Goal: Entertainment & Leisure: Browse casually

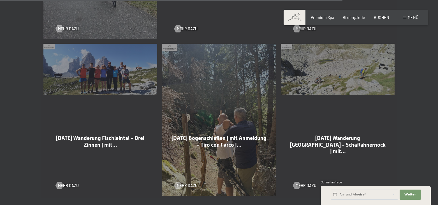
scroll to position [1301, 0]
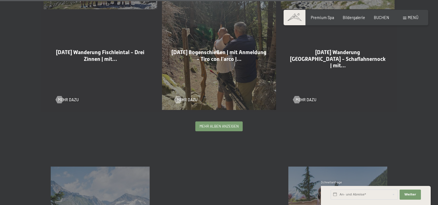
click at [213, 124] on span "mehr Alben anzeigen" at bounding box center [219, 126] width 39 height 5
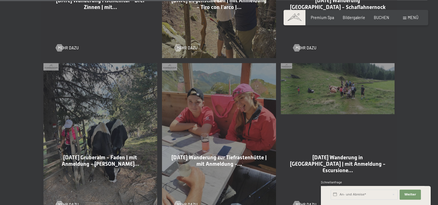
scroll to position [1387, 0]
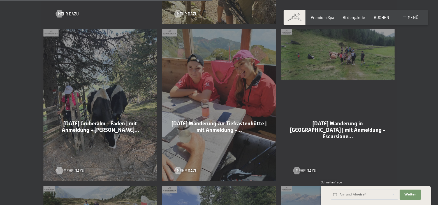
click at [67, 168] on span "Mehr dazu" at bounding box center [74, 171] width 21 height 6
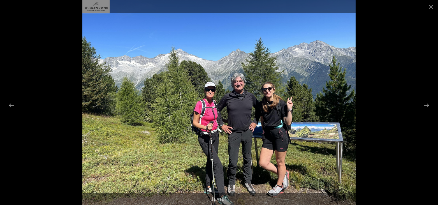
scroll to position [29, 0]
click at [427, 105] on button "Next slide" at bounding box center [427, 105] width 12 height 11
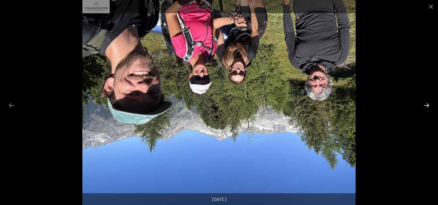
click at [427, 105] on button "Next slide" at bounding box center [427, 105] width 12 height 11
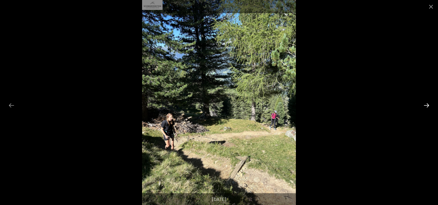
click at [427, 105] on button "Next slide" at bounding box center [427, 105] width 12 height 11
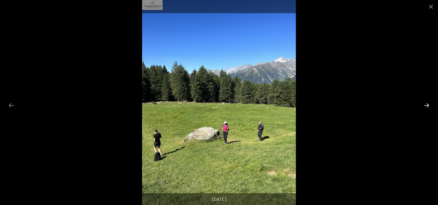
click at [427, 105] on button "Next slide" at bounding box center [427, 105] width 12 height 11
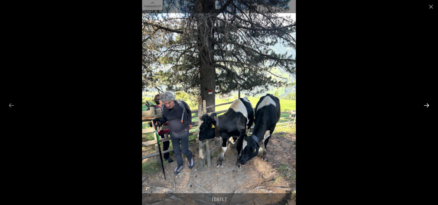
click at [427, 105] on button "Next slide" at bounding box center [427, 105] width 12 height 11
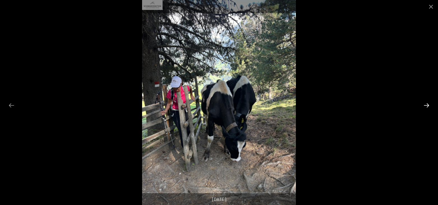
click at [427, 105] on button "Next slide" at bounding box center [427, 105] width 12 height 11
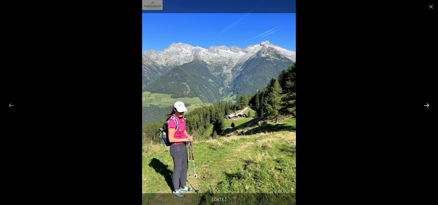
click at [427, 105] on button "Next slide" at bounding box center [427, 105] width 12 height 11
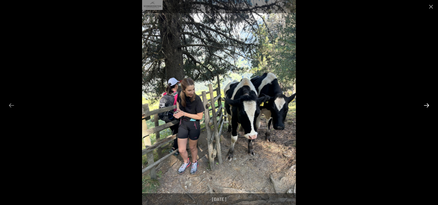
click at [427, 105] on button "Next slide" at bounding box center [427, 105] width 12 height 11
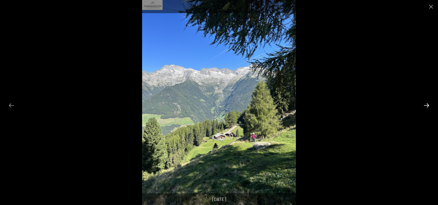
click at [427, 105] on button "Next slide" at bounding box center [427, 105] width 12 height 11
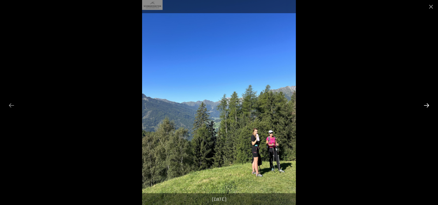
click at [427, 105] on button "Next slide" at bounding box center [427, 105] width 12 height 11
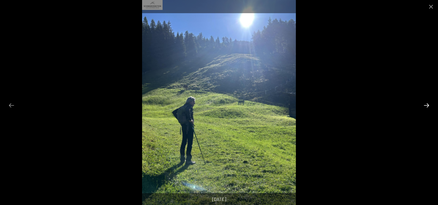
click at [427, 105] on button "Next slide" at bounding box center [427, 105] width 12 height 11
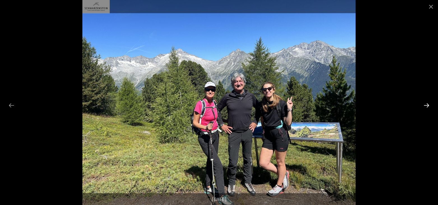
click at [427, 105] on button "Next slide" at bounding box center [427, 105] width 12 height 11
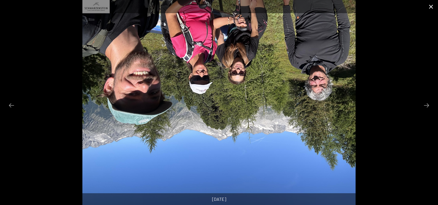
click at [427, 9] on button "Close gallery" at bounding box center [431, 6] width 14 height 13
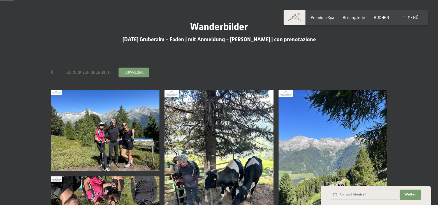
click at [90, 71] on span "Zurück zur Übersicht" at bounding box center [87, 72] width 49 height 5
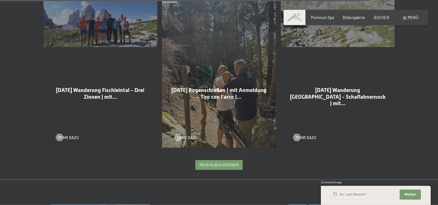
scroll to position [1258, 0]
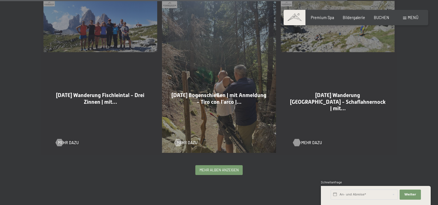
click at [310, 140] on span "Mehr dazu" at bounding box center [311, 143] width 21 height 6
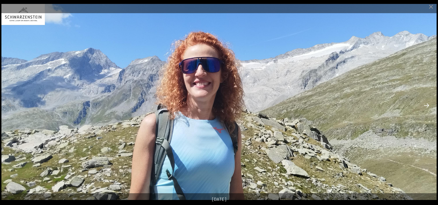
click at [429, 106] on button "Next slide" at bounding box center [427, 105] width 12 height 11
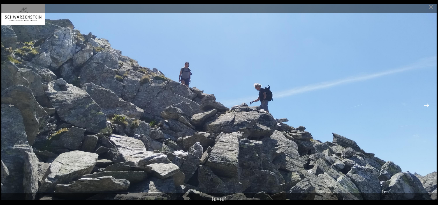
click at [429, 106] on button "Next slide" at bounding box center [427, 105] width 12 height 11
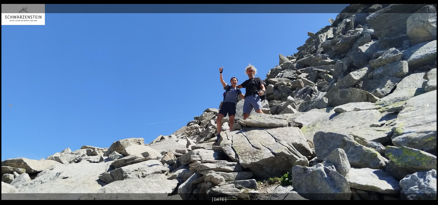
click at [429, 106] on button "Next slide" at bounding box center [427, 105] width 12 height 11
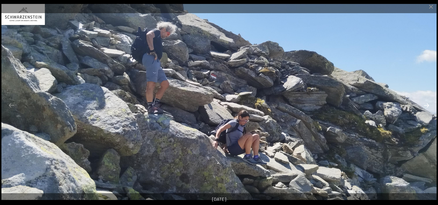
click at [429, 106] on button "Next slide" at bounding box center [427, 105] width 12 height 11
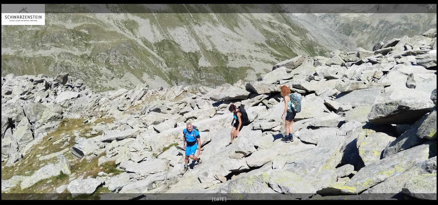
click at [429, 106] on button "Next slide" at bounding box center [427, 105] width 12 height 11
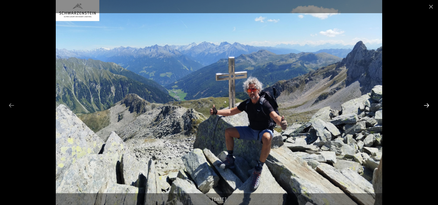
click at [429, 106] on button "Next slide" at bounding box center [427, 105] width 12 height 11
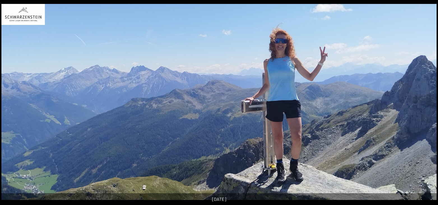
click at [429, 106] on button "Next slide" at bounding box center [430, 105] width 12 height 11
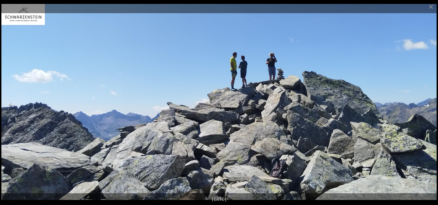
click at [429, 106] on button "Next slide" at bounding box center [427, 105] width 12 height 11
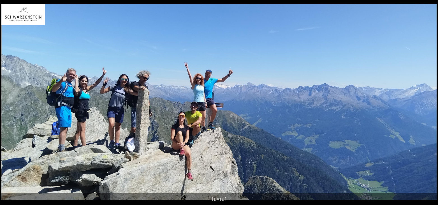
click at [429, 106] on button "Next slide" at bounding box center [430, 105] width 12 height 11
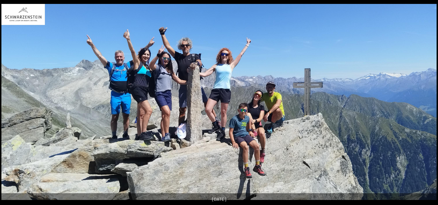
click at [429, 106] on button "Next slide" at bounding box center [430, 105] width 12 height 11
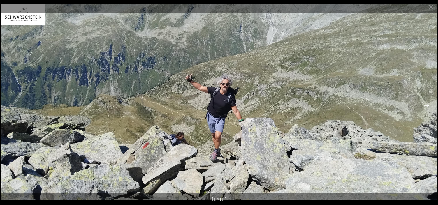
click at [429, 106] on button "Next slide" at bounding box center [427, 105] width 12 height 11
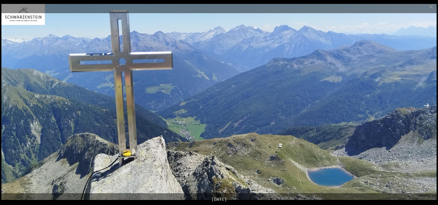
click at [429, 106] on button "Next slide" at bounding box center [427, 105] width 12 height 11
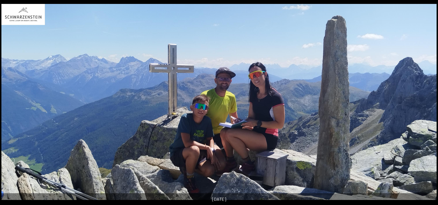
click at [429, 106] on button "Next slide" at bounding box center [430, 105] width 12 height 11
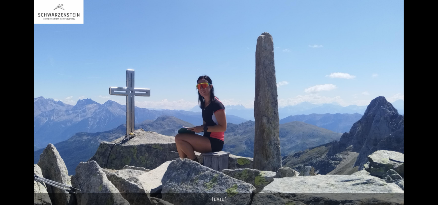
click at [429, 106] on button "Next slide" at bounding box center [430, 105] width 12 height 11
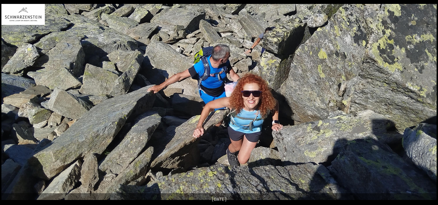
click at [429, 106] on button "Next slide" at bounding box center [430, 105] width 12 height 11
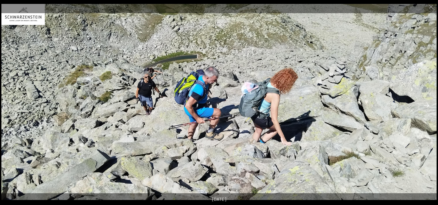
click at [429, 106] on button "Next slide" at bounding box center [427, 105] width 12 height 11
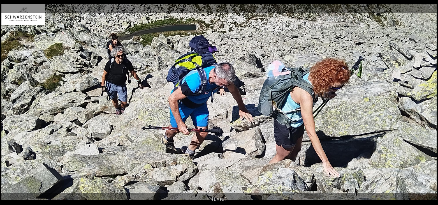
click at [429, 106] on button "Next slide" at bounding box center [427, 105] width 12 height 11
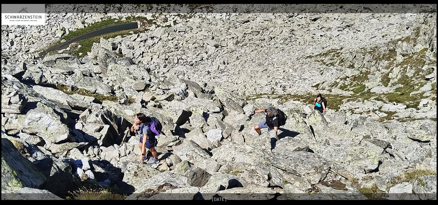
click at [429, 106] on button "Next slide" at bounding box center [427, 105] width 12 height 11
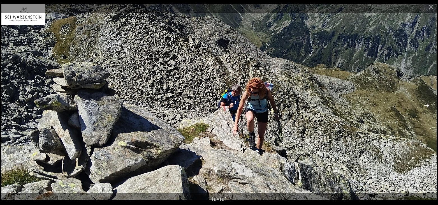
click at [429, 106] on button "Next slide" at bounding box center [427, 105] width 12 height 11
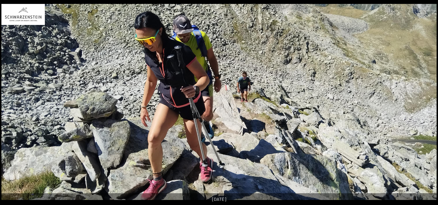
click at [429, 106] on button "Next slide" at bounding box center [430, 105] width 12 height 11
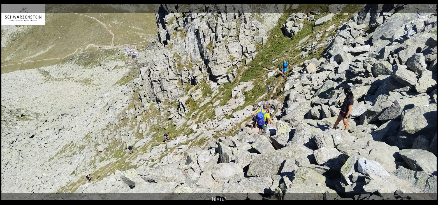
click at [429, 106] on button "Next slide" at bounding box center [427, 105] width 12 height 11
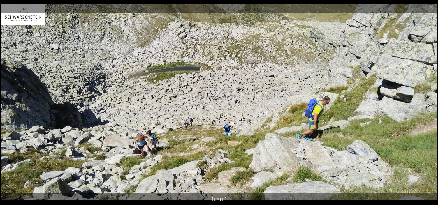
click at [429, 106] on button "Next slide" at bounding box center [427, 105] width 12 height 11
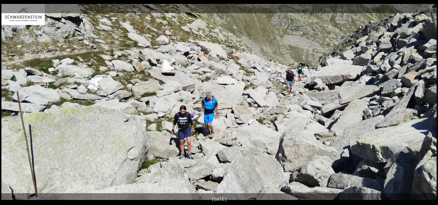
click at [429, 106] on button "Next slide" at bounding box center [427, 105] width 12 height 11
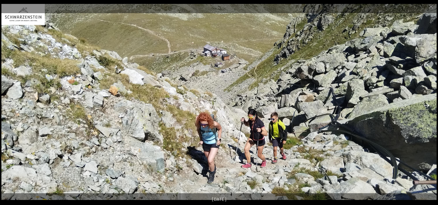
click at [429, 106] on button "Next slide" at bounding box center [427, 105] width 12 height 11
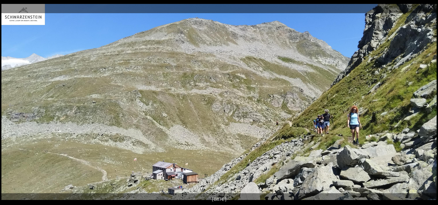
click at [429, 106] on button "Next slide" at bounding box center [427, 105] width 12 height 11
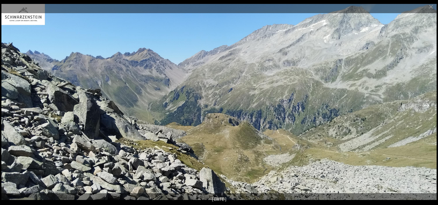
click at [429, 106] on button "Next slide" at bounding box center [427, 105] width 12 height 11
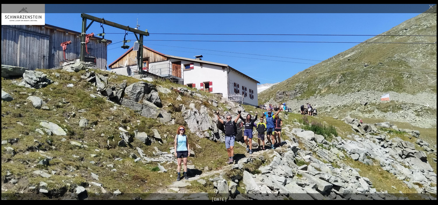
click at [429, 106] on button "Next slide" at bounding box center [427, 105] width 12 height 11
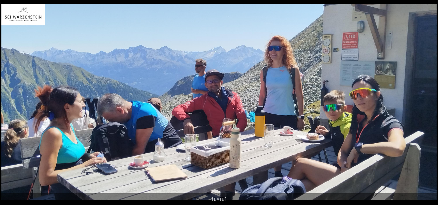
click at [429, 106] on button "Next slide" at bounding box center [430, 105] width 12 height 11
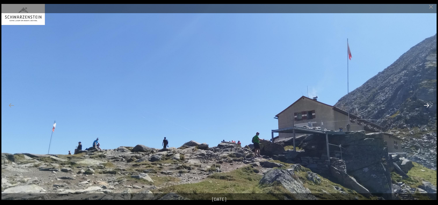
click at [429, 106] on button "Next slide" at bounding box center [427, 105] width 12 height 11
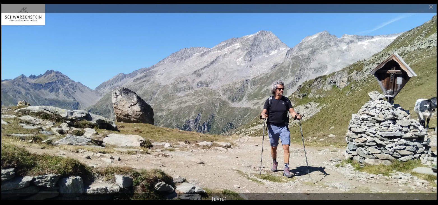
click at [429, 106] on button "Next slide" at bounding box center [427, 105] width 12 height 11
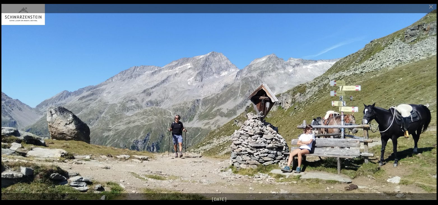
click at [429, 106] on button "Next slide" at bounding box center [427, 105] width 12 height 11
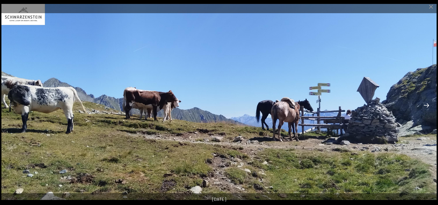
click at [429, 106] on button "Next slide" at bounding box center [427, 105] width 12 height 11
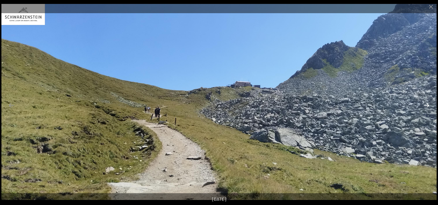
click at [429, 106] on button "Next slide" at bounding box center [427, 105] width 12 height 11
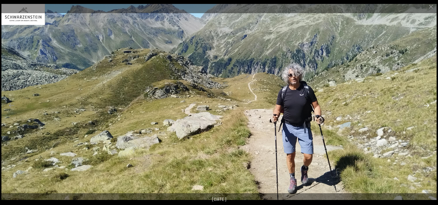
click at [429, 106] on button "Next slide" at bounding box center [427, 105] width 12 height 11
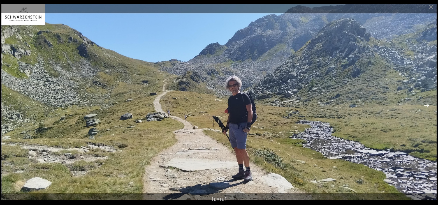
click at [429, 106] on button "Next slide" at bounding box center [427, 105] width 12 height 11
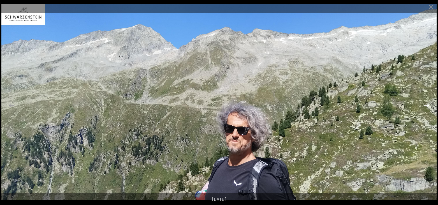
click at [429, 106] on button "Next slide" at bounding box center [427, 105] width 12 height 11
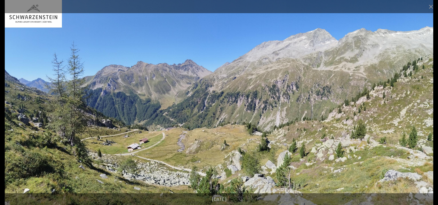
click at [429, 106] on button "Next slide" at bounding box center [427, 105] width 12 height 11
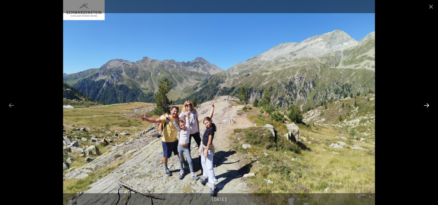
click at [429, 106] on button "Next slide" at bounding box center [427, 105] width 12 height 11
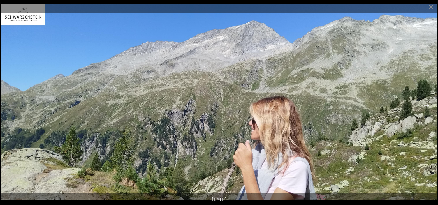
click at [429, 106] on button "Next slide" at bounding box center [427, 105] width 12 height 11
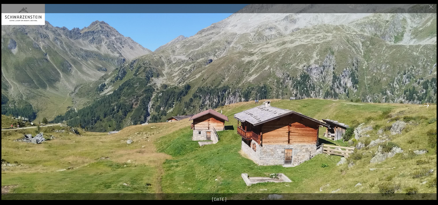
click at [429, 106] on button "Next slide" at bounding box center [427, 105] width 12 height 11
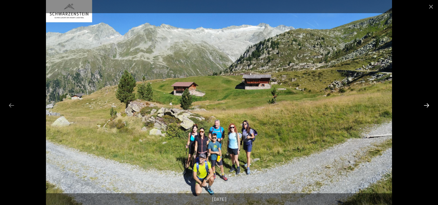
click at [429, 106] on button "Next slide" at bounding box center [427, 105] width 12 height 11
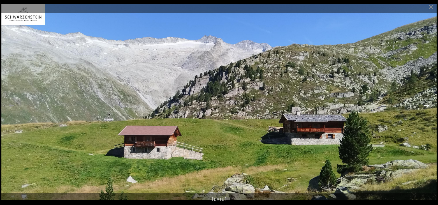
click at [429, 106] on button "Next slide" at bounding box center [427, 105] width 12 height 11
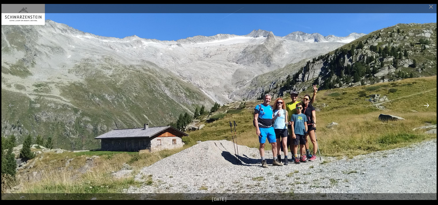
click at [429, 106] on button "Next slide" at bounding box center [427, 105] width 12 height 11
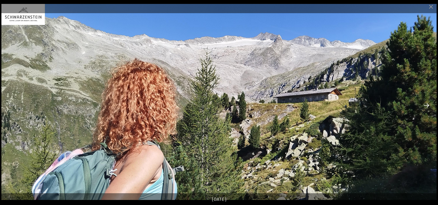
click at [429, 106] on button "Next slide" at bounding box center [427, 105] width 12 height 11
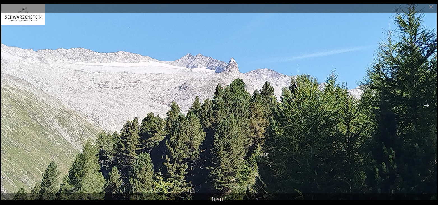
click at [429, 106] on button "Next slide" at bounding box center [427, 105] width 12 height 11
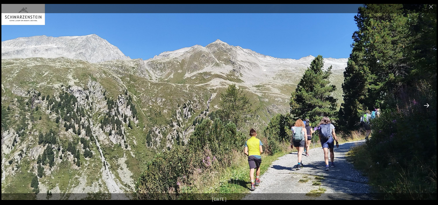
click at [429, 106] on button "Next slide" at bounding box center [427, 105] width 12 height 11
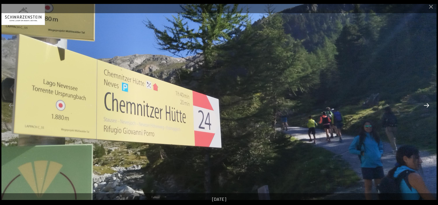
click at [429, 106] on button "Next slide" at bounding box center [427, 105] width 12 height 11
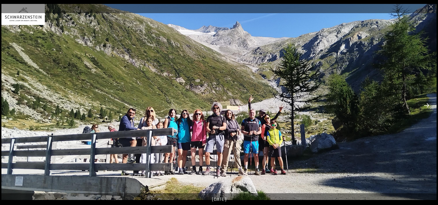
click at [429, 106] on button "Next slide" at bounding box center [427, 105] width 12 height 11
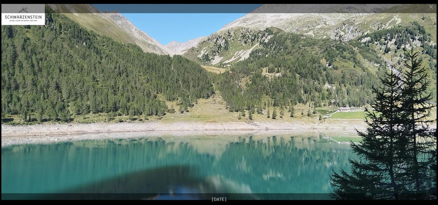
click at [429, 106] on button "Next slide" at bounding box center [427, 105] width 12 height 11
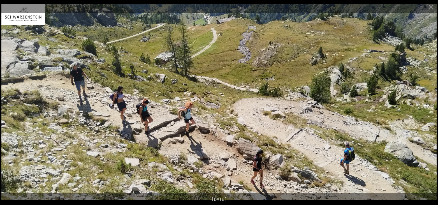
click at [429, 106] on button "Next slide" at bounding box center [427, 105] width 12 height 11
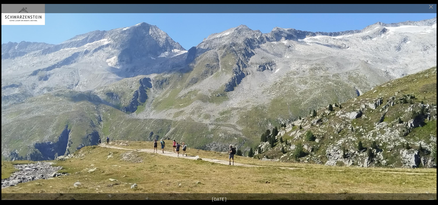
click at [429, 106] on button "Next slide" at bounding box center [427, 105] width 12 height 11
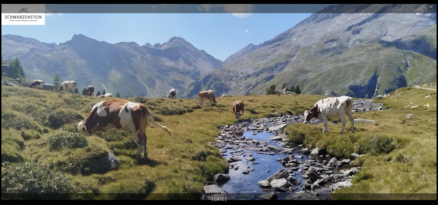
click at [429, 106] on button "Next slide" at bounding box center [427, 105] width 12 height 11
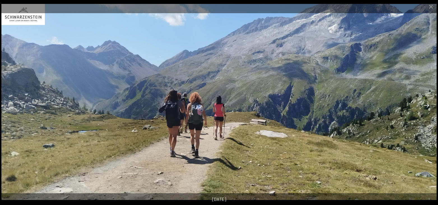
click at [429, 106] on button "Next slide" at bounding box center [427, 105] width 12 height 11
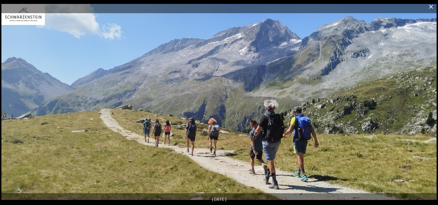
click at [430, 9] on button "Close gallery" at bounding box center [431, 6] width 14 height 13
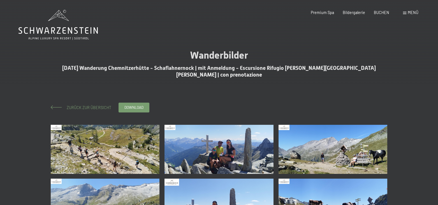
click at [86, 106] on span "Zurück zur Übersicht" at bounding box center [87, 107] width 49 height 5
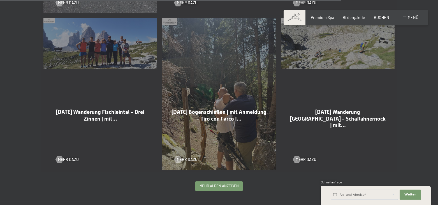
scroll to position [1252, 0]
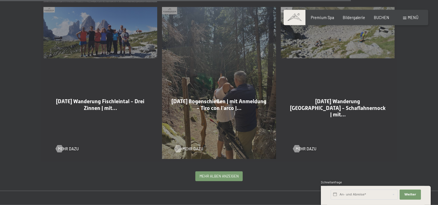
click at [182, 146] on link "Mehr dazu" at bounding box center [185, 149] width 23 height 6
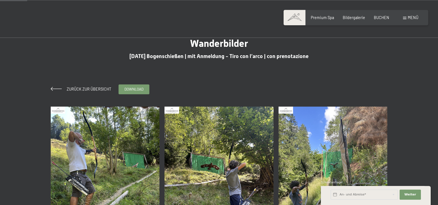
scroll to position [57, 0]
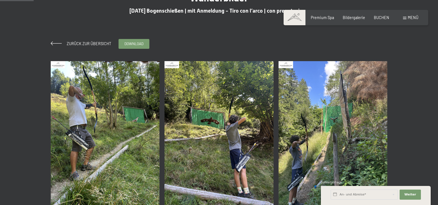
click at [82, 115] on img at bounding box center [105, 133] width 109 height 145
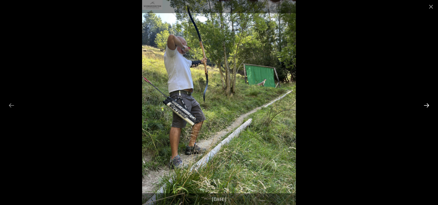
click at [428, 105] on button "Next slide" at bounding box center [427, 105] width 12 height 11
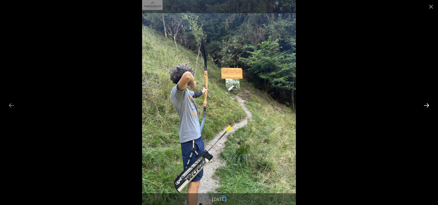
click at [428, 105] on button "Next slide" at bounding box center [427, 105] width 12 height 11
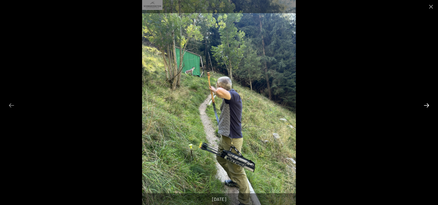
click at [428, 105] on button "Next slide" at bounding box center [427, 105] width 12 height 11
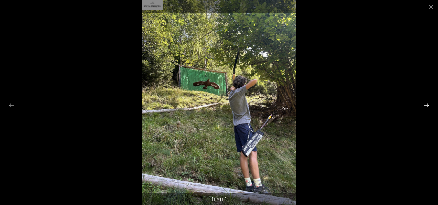
click at [428, 105] on button "Next slide" at bounding box center [427, 105] width 12 height 11
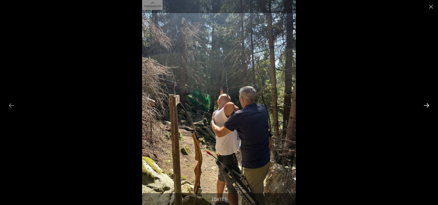
click at [428, 105] on button "Next slide" at bounding box center [427, 105] width 12 height 11
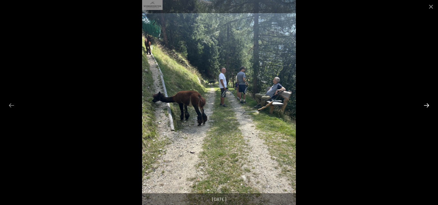
click at [428, 105] on button "Next slide" at bounding box center [427, 105] width 12 height 11
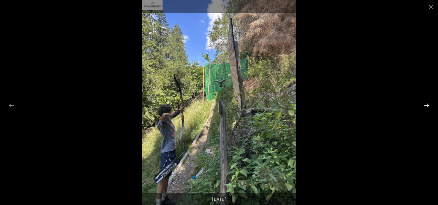
click at [428, 105] on button "Next slide" at bounding box center [427, 105] width 12 height 11
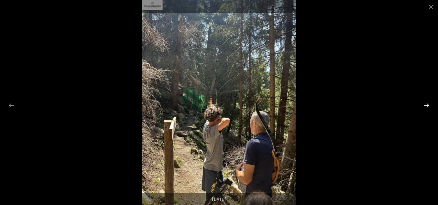
click at [428, 105] on button "Next slide" at bounding box center [427, 105] width 12 height 11
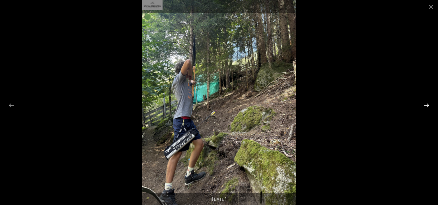
click at [428, 105] on button "Next slide" at bounding box center [427, 105] width 12 height 11
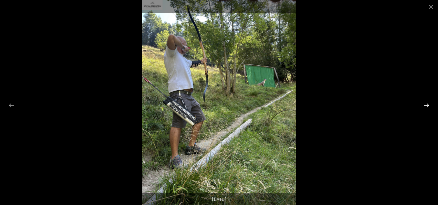
click at [428, 105] on button "Next slide" at bounding box center [427, 105] width 12 height 11
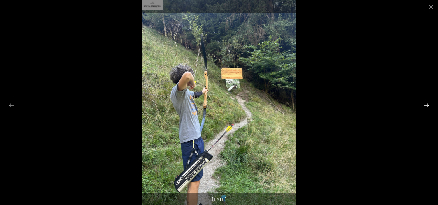
click at [428, 105] on button "Next slide" at bounding box center [427, 105] width 12 height 11
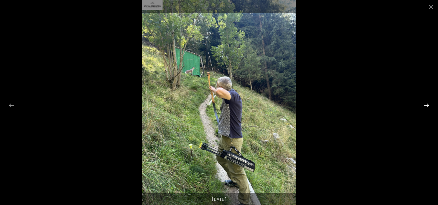
click at [428, 105] on button "Next slide" at bounding box center [427, 105] width 12 height 11
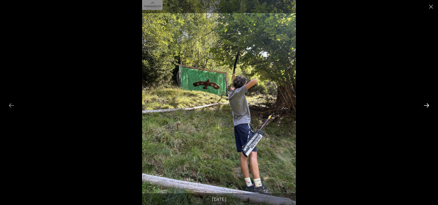
click at [428, 105] on button "Next slide" at bounding box center [427, 105] width 12 height 11
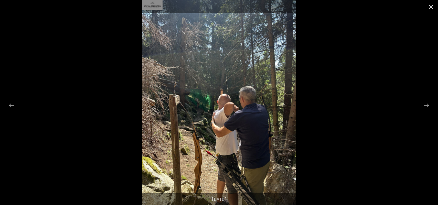
click at [429, 8] on button "Close gallery" at bounding box center [431, 6] width 14 height 13
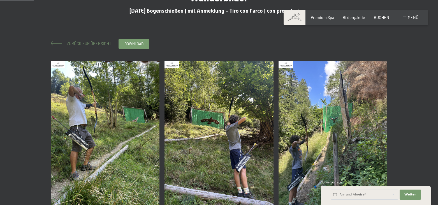
click at [82, 43] on span "Zurück zur Übersicht" at bounding box center [87, 43] width 49 height 5
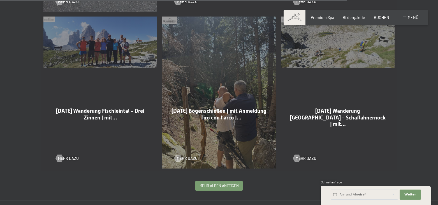
scroll to position [1258, 0]
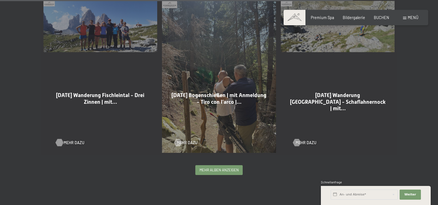
click at [68, 140] on span "Mehr dazu" at bounding box center [74, 143] width 21 height 6
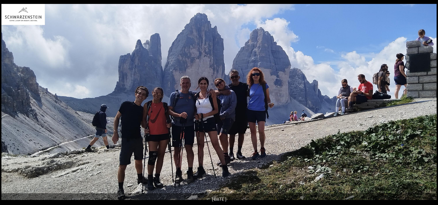
click at [428, 108] on button "Next slide" at bounding box center [430, 105] width 12 height 11
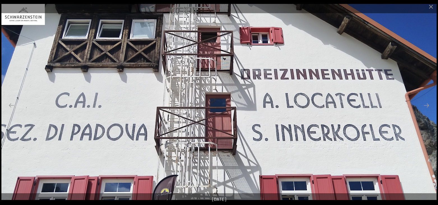
click at [428, 108] on button "Next slide" at bounding box center [427, 105] width 12 height 11
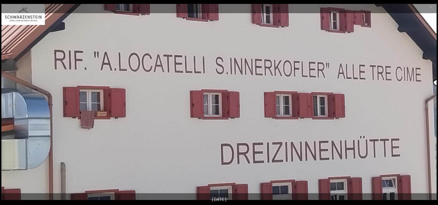
click at [428, 108] on button "Next slide" at bounding box center [427, 105] width 12 height 11
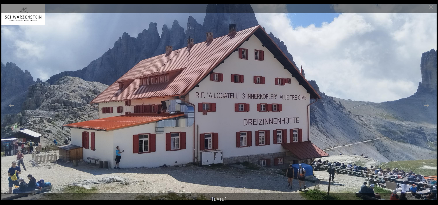
click at [428, 108] on button "Next slide" at bounding box center [427, 105] width 12 height 11
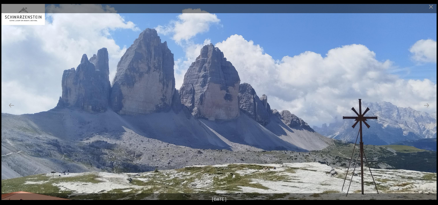
click at [428, 108] on button "Next slide" at bounding box center [427, 105] width 12 height 11
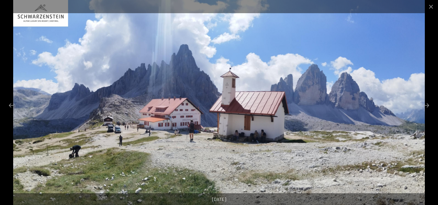
click at [428, 108] on button "Next slide" at bounding box center [427, 105] width 12 height 11
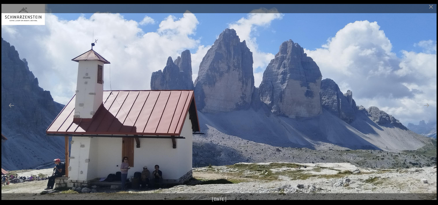
click at [428, 108] on button "Next slide" at bounding box center [427, 105] width 12 height 11
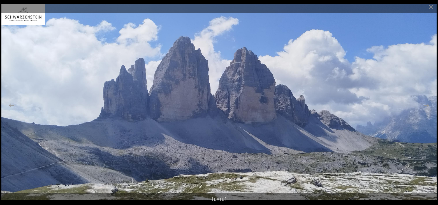
click at [428, 108] on button "Next slide" at bounding box center [427, 105] width 12 height 11
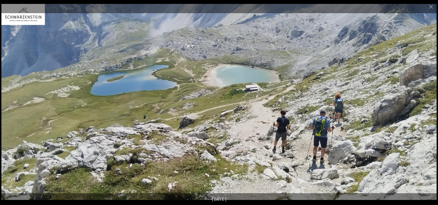
click at [428, 108] on button "Next slide" at bounding box center [427, 105] width 12 height 11
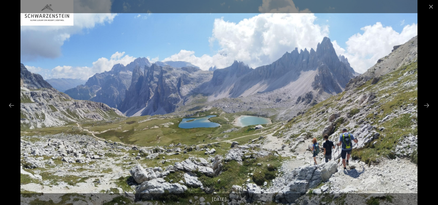
click at [428, 108] on button "Next slide" at bounding box center [427, 105] width 12 height 11
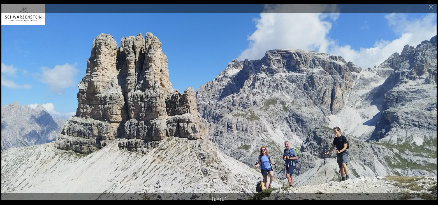
click at [428, 108] on button "Next slide" at bounding box center [427, 105] width 12 height 11
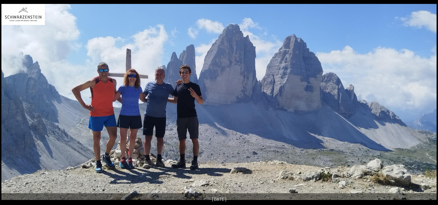
click at [428, 108] on button "Next slide" at bounding box center [430, 105] width 12 height 11
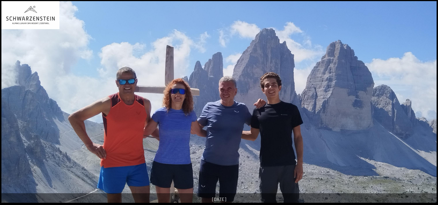
click at [428, 108] on button "Next slide" at bounding box center [430, 105] width 12 height 11
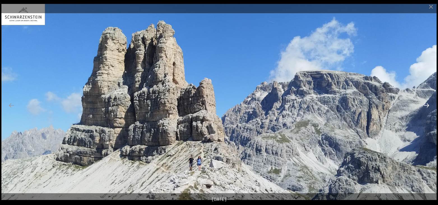
click at [428, 108] on button "Next slide" at bounding box center [427, 105] width 12 height 11
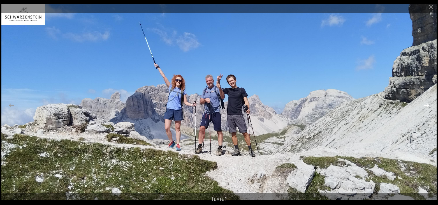
click at [428, 108] on button "Next slide" at bounding box center [427, 105] width 12 height 11
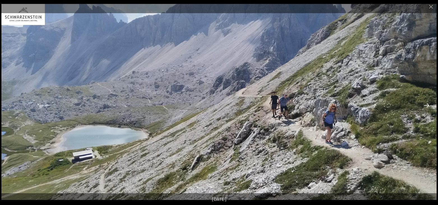
click at [428, 108] on button "Next slide" at bounding box center [427, 105] width 12 height 11
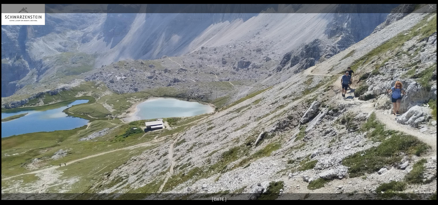
click at [428, 108] on button "Next slide" at bounding box center [427, 105] width 12 height 11
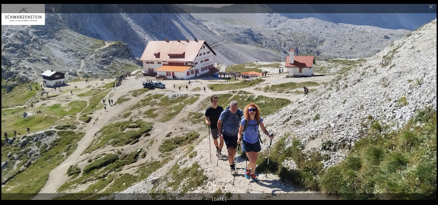
click at [428, 108] on button "Next slide" at bounding box center [427, 105] width 12 height 11
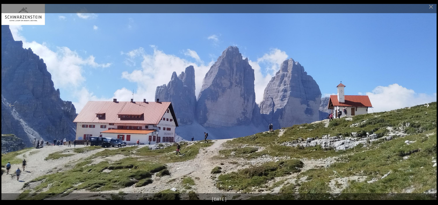
click at [428, 108] on button "Next slide" at bounding box center [427, 105] width 12 height 11
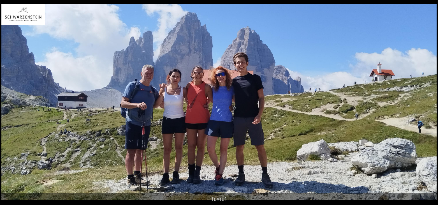
click at [428, 108] on button "Next slide" at bounding box center [430, 105] width 12 height 11
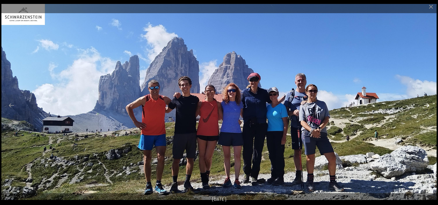
click at [428, 108] on button "Next slide" at bounding box center [427, 105] width 12 height 11
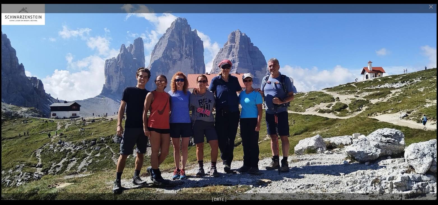
click at [428, 108] on button "Next slide" at bounding box center [427, 105] width 12 height 11
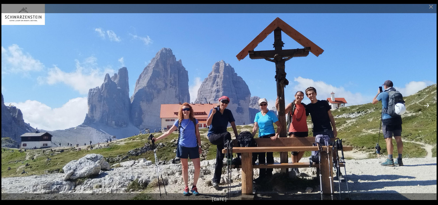
click at [428, 108] on button "Next slide" at bounding box center [427, 105] width 12 height 11
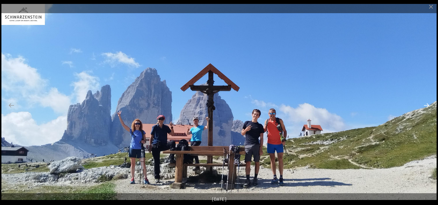
click at [428, 108] on button "Next slide" at bounding box center [427, 105] width 12 height 11
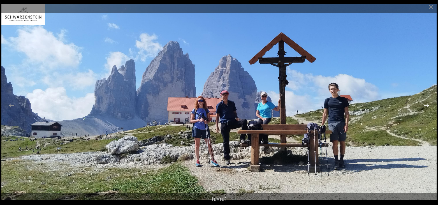
click at [428, 108] on button "Next slide" at bounding box center [427, 105] width 12 height 11
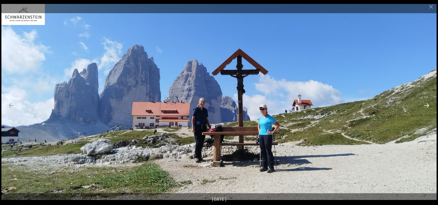
click at [428, 108] on button "Next slide" at bounding box center [427, 105] width 12 height 11
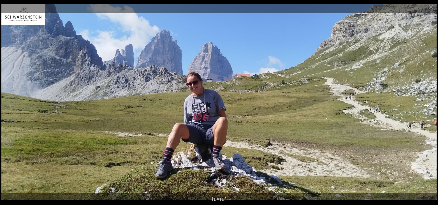
click at [428, 108] on button "Next slide" at bounding box center [427, 105] width 12 height 11
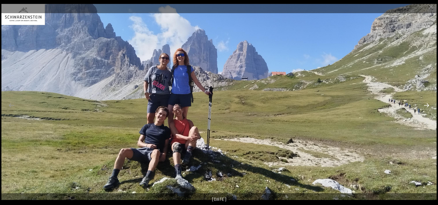
click at [428, 108] on button "Next slide" at bounding box center [427, 105] width 12 height 11
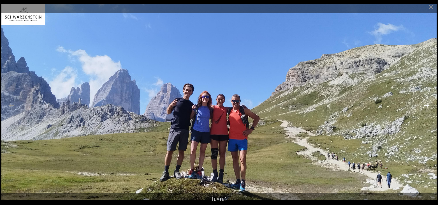
click at [428, 108] on button "Next slide" at bounding box center [427, 105] width 12 height 11
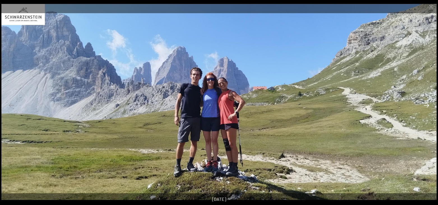
click at [428, 108] on button "Next slide" at bounding box center [427, 105] width 12 height 11
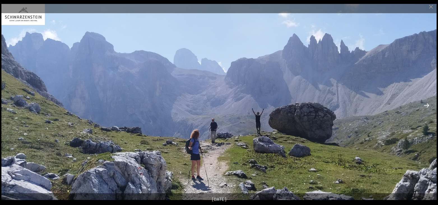
click at [428, 108] on button "Next slide" at bounding box center [427, 105] width 12 height 11
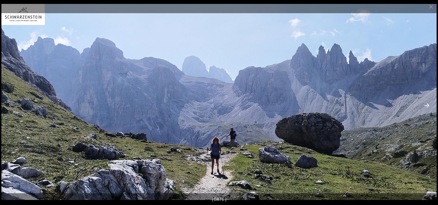
click at [428, 108] on button "Next slide" at bounding box center [427, 105] width 12 height 11
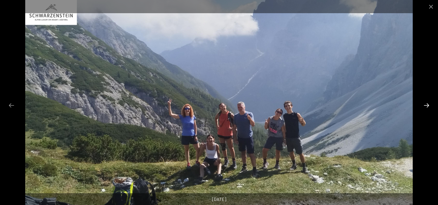
click at [428, 108] on button "Next slide" at bounding box center [427, 105] width 12 height 11
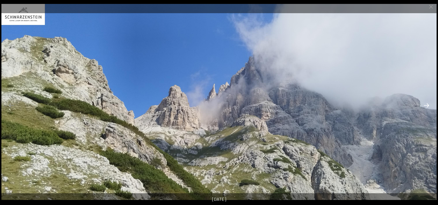
click at [428, 108] on button "Next slide" at bounding box center [427, 105] width 12 height 11
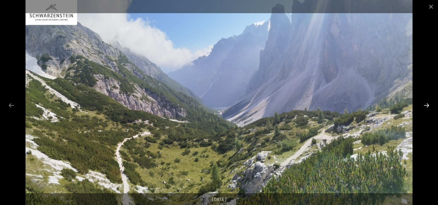
click at [428, 108] on button "Next slide" at bounding box center [427, 105] width 12 height 11
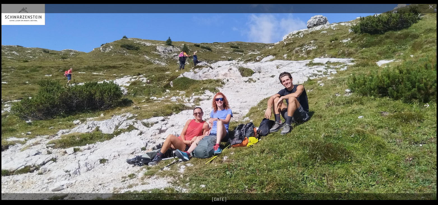
click at [428, 108] on button "Next slide" at bounding box center [427, 105] width 12 height 11
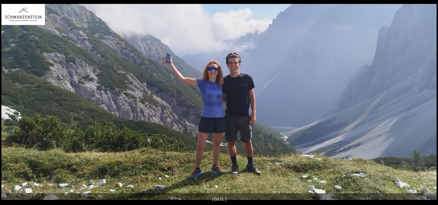
click at [428, 108] on button "Next slide" at bounding box center [430, 105] width 12 height 11
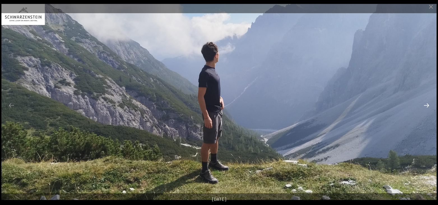
click at [428, 108] on button "Next slide" at bounding box center [427, 105] width 12 height 11
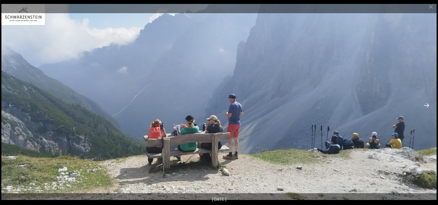
click at [428, 108] on button "Next slide" at bounding box center [427, 105] width 12 height 11
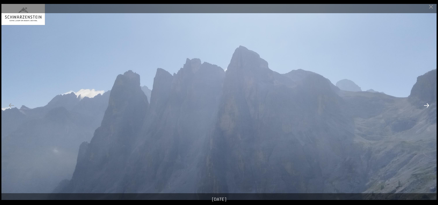
click at [428, 108] on button "Next slide" at bounding box center [427, 105] width 12 height 11
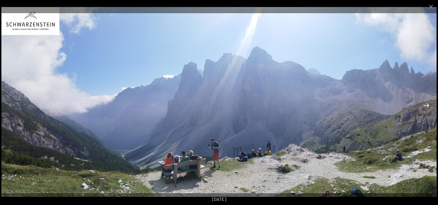
click at [428, 108] on button "Next slide" at bounding box center [427, 105] width 12 height 11
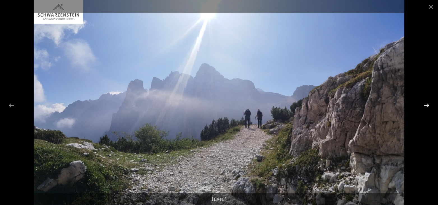
click at [428, 108] on button "Next slide" at bounding box center [427, 105] width 12 height 11
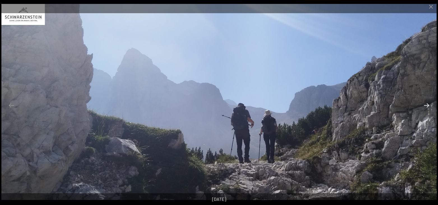
click at [428, 108] on button "Next slide" at bounding box center [427, 105] width 12 height 11
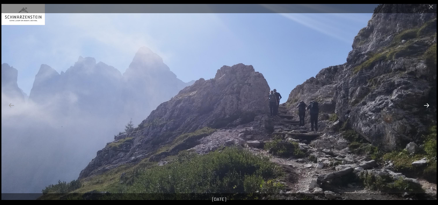
click at [428, 108] on button "Next slide" at bounding box center [427, 105] width 12 height 11
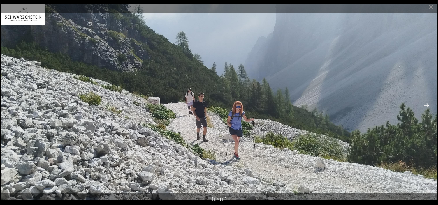
click at [428, 108] on button "Next slide" at bounding box center [427, 105] width 12 height 11
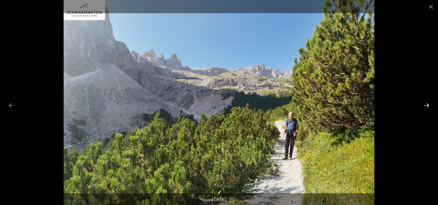
click at [428, 108] on button "Next slide" at bounding box center [427, 105] width 12 height 11
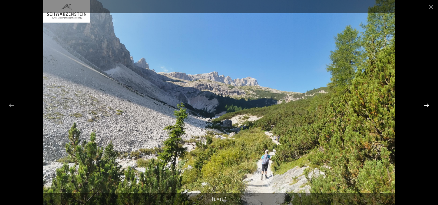
click at [428, 108] on button "Next slide" at bounding box center [427, 105] width 12 height 11
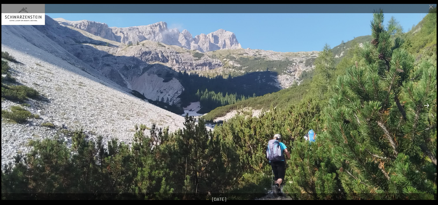
click at [428, 108] on button "Next slide" at bounding box center [427, 105] width 12 height 11
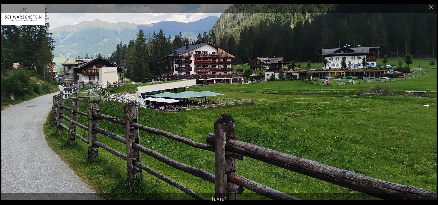
click at [428, 108] on button "Next slide" at bounding box center [427, 105] width 12 height 11
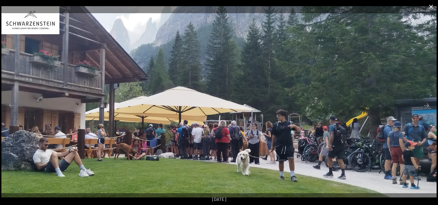
click at [432, 10] on button "Close gallery" at bounding box center [431, 6] width 14 height 13
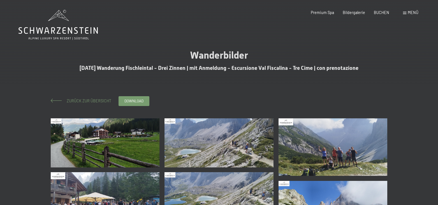
click at [90, 100] on span "Zurück zur Übersicht" at bounding box center [87, 100] width 49 height 5
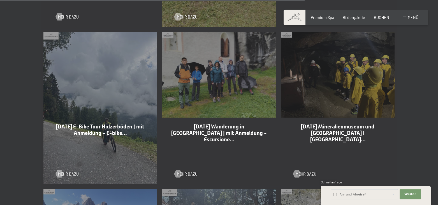
scroll to position [1058, 0]
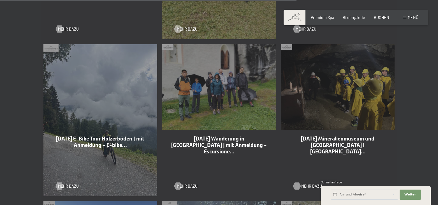
click at [307, 183] on span "Mehr dazu" at bounding box center [311, 186] width 21 height 6
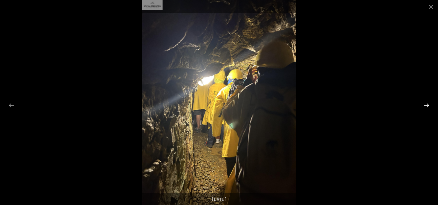
scroll to position [57, 0]
click at [429, 105] on button "Next slide" at bounding box center [427, 105] width 12 height 11
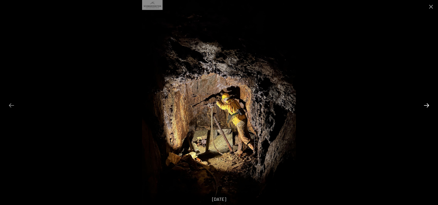
click at [429, 105] on button "Next slide" at bounding box center [427, 105] width 12 height 11
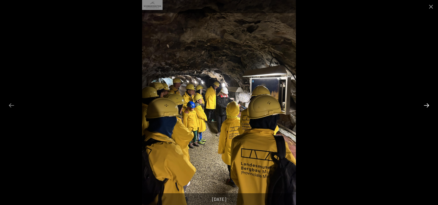
click at [429, 105] on button "Next slide" at bounding box center [427, 105] width 12 height 11
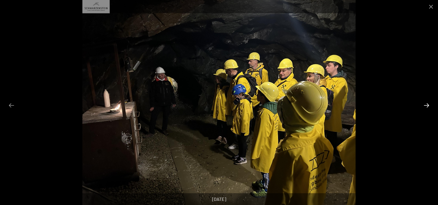
click at [429, 105] on button "Next slide" at bounding box center [427, 105] width 12 height 11
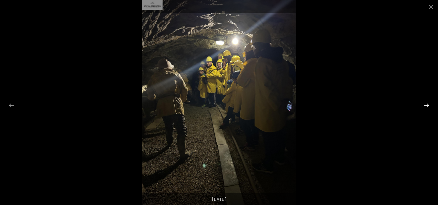
click at [429, 105] on button "Next slide" at bounding box center [427, 105] width 12 height 11
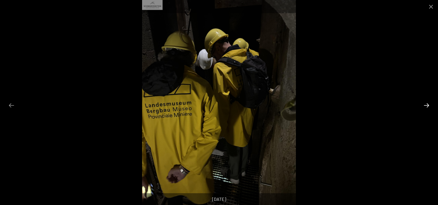
click at [429, 105] on button "Next slide" at bounding box center [427, 105] width 12 height 11
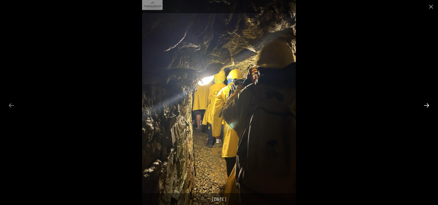
click at [429, 105] on button "Next slide" at bounding box center [427, 105] width 12 height 11
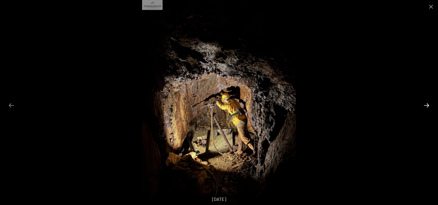
click at [429, 105] on button "Next slide" at bounding box center [427, 105] width 12 height 11
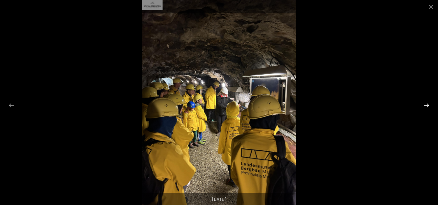
click at [429, 105] on button "Next slide" at bounding box center [427, 105] width 12 height 11
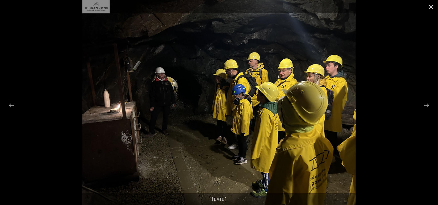
click at [426, 8] on button "Close gallery" at bounding box center [431, 6] width 14 height 13
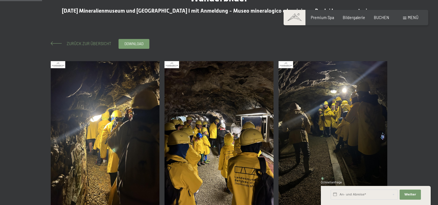
click at [79, 41] on span "Zurück zur Übersicht" at bounding box center [87, 43] width 49 height 5
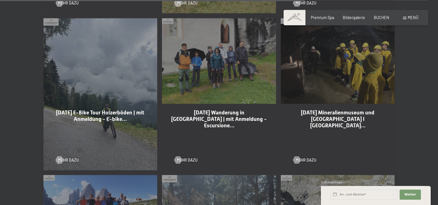
scroll to position [1087, 0]
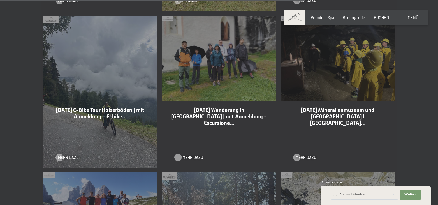
click at [188, 155] on span "Mehr dazu" at bounding box center [193, 158] width 21 height 6
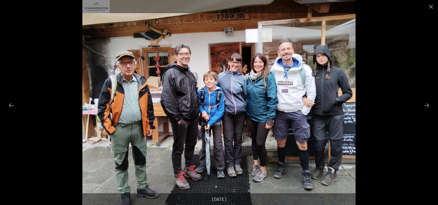
click at [429, 103] on button "Next slide" at bounding box center [427, 105] width 12 height 11
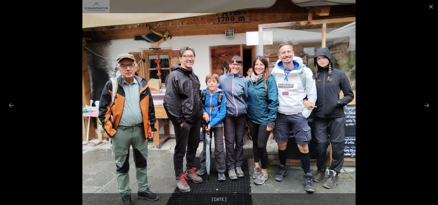
click at [429, 103] on button "Next slide" at bounding box center [427, 105] width 12 height 11
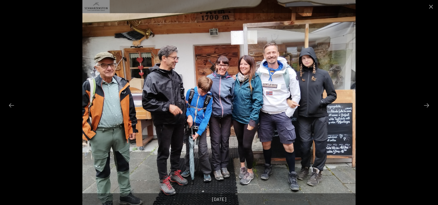
click at [429, 103] on button "Next slide" at bounding box center [427, 105] width 12 height 11
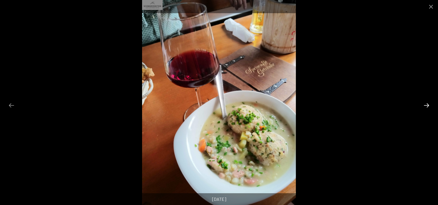
click at [427, 106] on button "Next slide" at bounding box center [427, 105] width 12 height 11
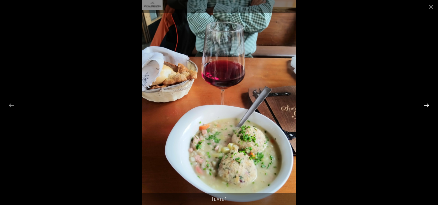
click at [427, 106] on button "Next slide" at bounding box center [427, 105] width 12 height 11
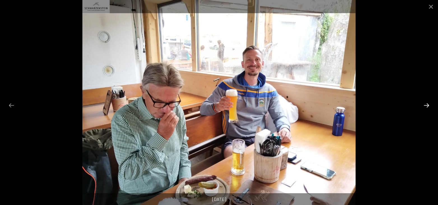
click at [427, 106] on button "Next slide" at bounding box center [427, 105] width 12 height 11
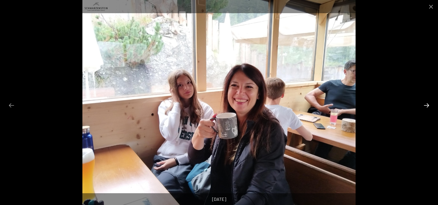
click at [427, 106] on button "Next slide" at bounding box center [427, 105] width 12 height 11
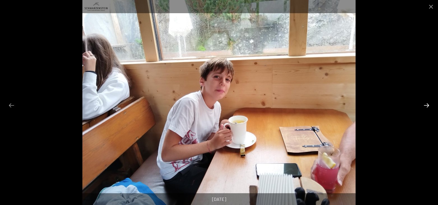
click at [427, 106] on button "Next slide" at bounding box center [427, 105] width 12 height 11
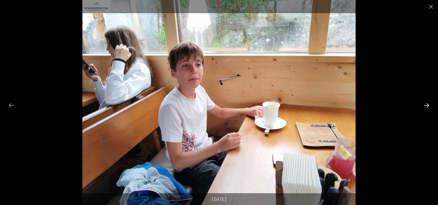
click at [427, 106] on button "Next slide" at bounding box center [427, 105] width 12 height 11
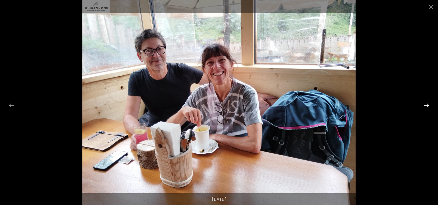
click at [427, 106] on button "Next slide" at bounding box center [427, 105] width 12 height 11
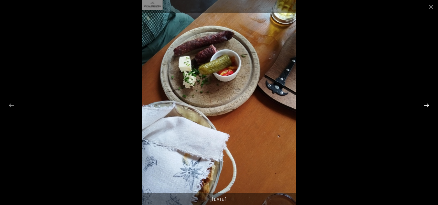
click at [427, 106] on button "Next slide" at bounding box center [427, 105] width 12 height 11
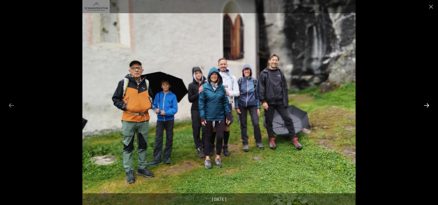
click at [427, 106] on button "Next slide" at bounding box center [427, 105] width 12 height 11
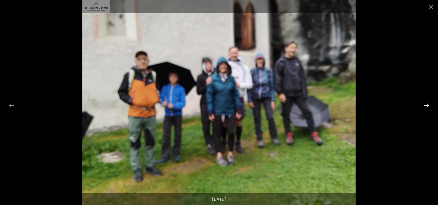
click at [427, 106] on button "Next slide" at bounding box center [427, 105] width 12 height 11
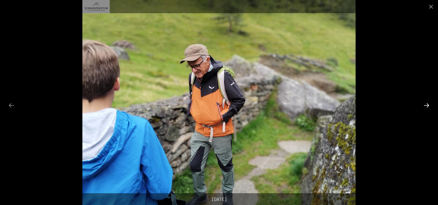
click at [427, 106] on button "Next slide" at bounding box center [427, 105] width 12 height 11
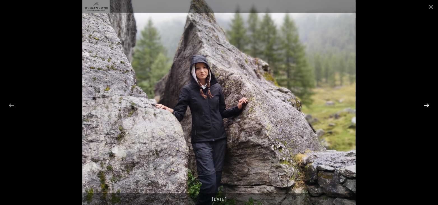
click at [427, 106] on button "Next slide" at bounding box center [427, 105] width 12 height 11
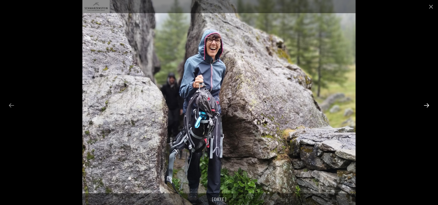
click at [427, 106] on button "Next slide" at bounding box center [427, 105] width 12 height 11
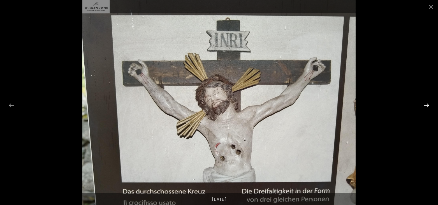
click at [427, 106] on button "Next slide" at bounding box center [427, 105] width 12 height 11
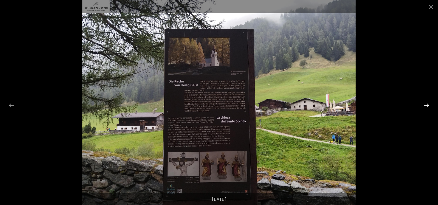
click at [427, 106] on button "Next slide" at bounding box center [427, 105] width 12 height 11
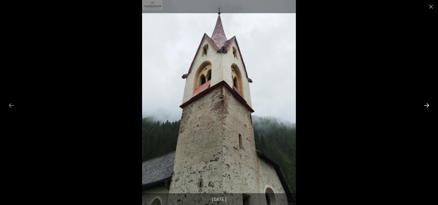
click at [427, 106] on button "Next slide" at bounding box center [427, 105] width 12 height 11
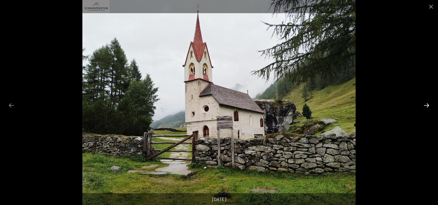
click at [427, 106] on button "Next slide" at bounding box center [427, 105] width 12 height 11
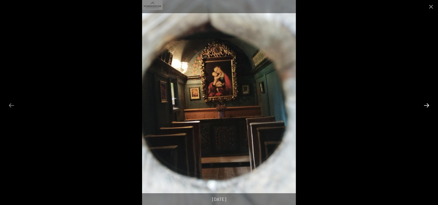
click at [427, 106] on button "Next slide" at bounding box center [427, 105] width 12 height 11
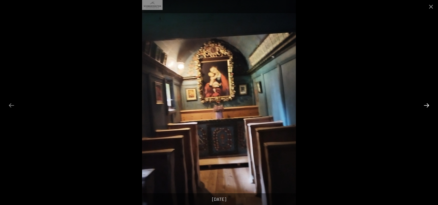
click at [427, 106] on button "Next slide" at bounding box center [427, 105] width 12 height 11
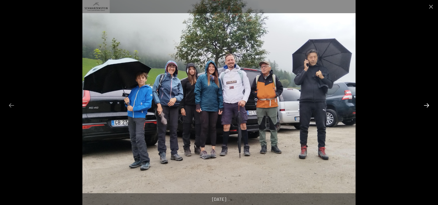
click at [427, 106] on button "Next slide" at bounding box center [427, 105] width 12 height 11
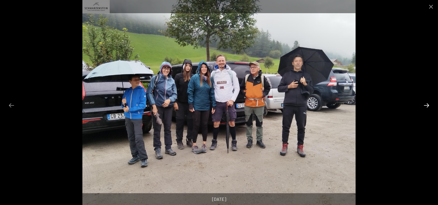
click at [427, 106] on button "Next slide" at bounding box center [427, 105] width 12 height 11
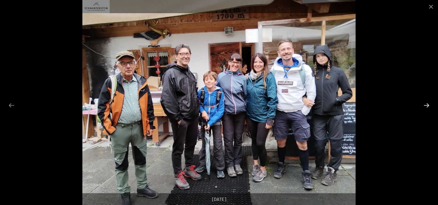
click at [427, 106] on button "Next slide" at bounding box center [427, 105] width 12 height 11
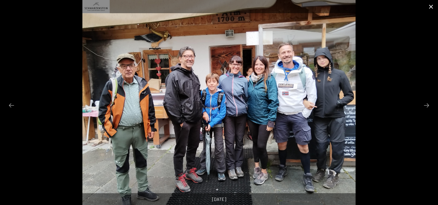
click at [427, 9] on button "Close gallery" at bounding box center [431, 6] width 14 height 13
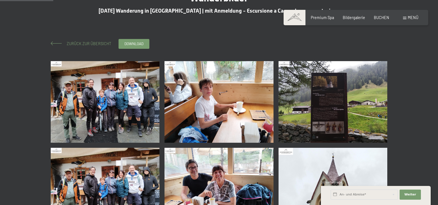
click at [79, 43] on span "Zurück zur Übersicht" at bounding box center [87, 43] width 49 height 5
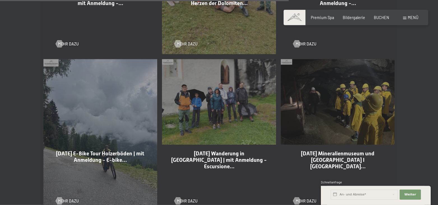
scroll to position [1058, 0]
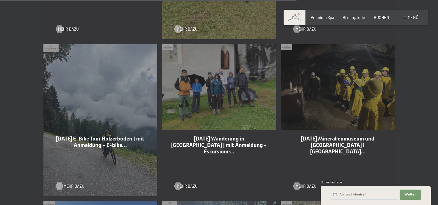
click at [66, 183] on span "Mehr dazu" at bounding box center [74, 186] width 21 height 6
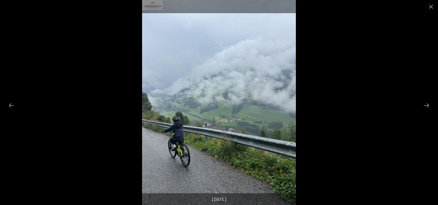
click at [426, 104] on button "Next slide" at bounding box center [427, 105] width 12 height 11
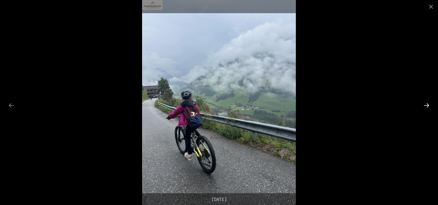
click at [426, 105] on button "Next slide" at bounding box center [427, 105] width 12 height 11
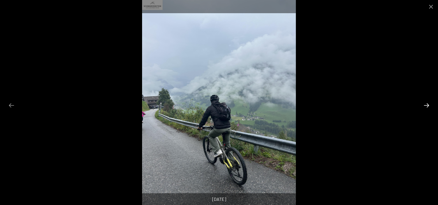
click at [426, 105] on button "Next slide" at bounding box center [427, 105] width 12 height 11
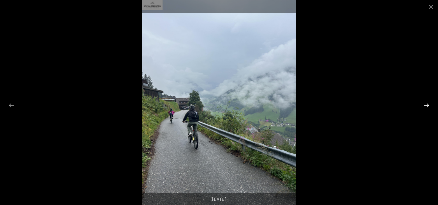
click at [426, 105] on button "Next slide" at bounding box center [427, 105] width 12 height 11
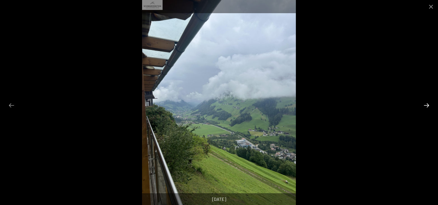
click at [426, 105] on button "Next slide" at bounding box center [427, 105] width 12 height 11
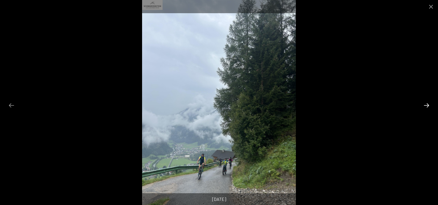
click at [426, 105] on button "Next slide" at bounding box center [427, 105] width 12 height 11
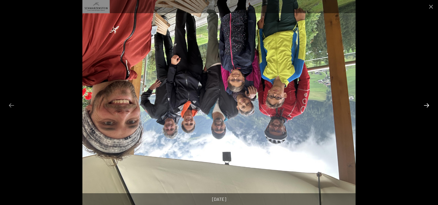
click at [426, 105] on button "Next slide" at bounding box center [427, 105] width 12 height 11
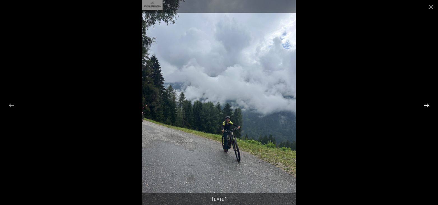
click at [426, 105] on button "Next slide" at bounding box center [427, 105] width 12 height 11
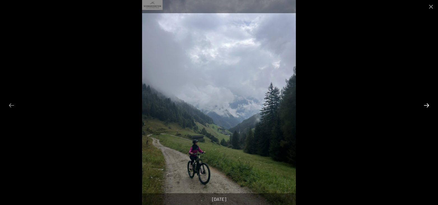
click at [426, 105] on button "Next slide" at bounding box center [427, 105] width 12 height 11
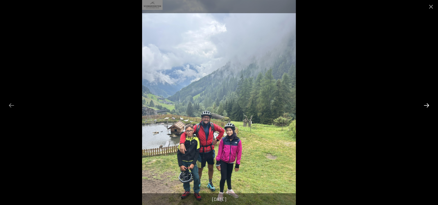
click at [426, 105] on button "Next slide" at bounding box center [427, 105] width 12 height 11
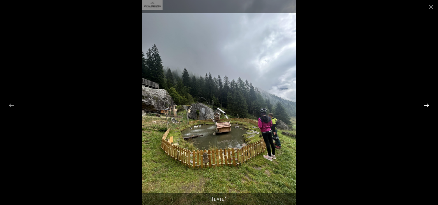
click at [426, 105] on button "Next slide" at bounding box center [427, 105] width 12 height 11
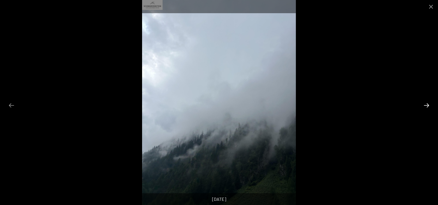
click at [426, 105] on button "Next slide" at bounding box center [427, 105] width 12 height 11
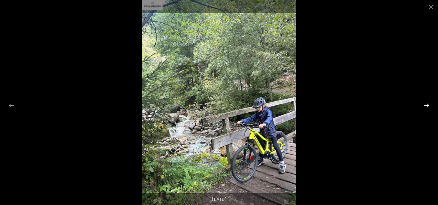
click at [426, 105] on button "Next slide" at bounding box center [427, 105] width 12 height 11
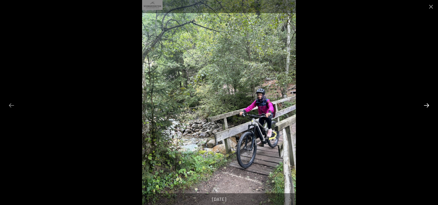
click at [426, 105] on button "Next slide" at bounding box center [427, 105] width 12 height 11
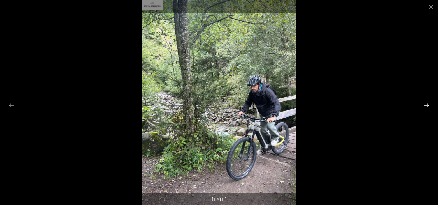
click at [426, 105] on button "Next slide" at bounding box center [427, 105] width 12 height 11
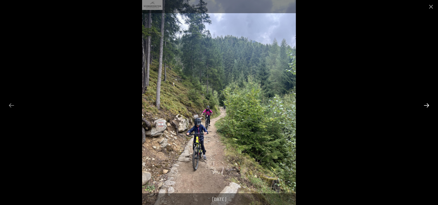
click at [426, 105] on button "Next slide" at bounding box center [427, 105] width 12 height 11
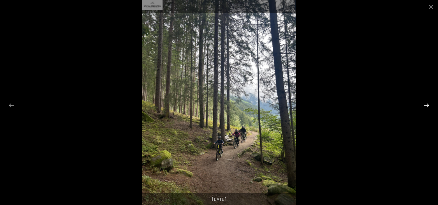
click at [426, 105] on button "Next slide" at bounding box center [427, 105] width 12 height 11
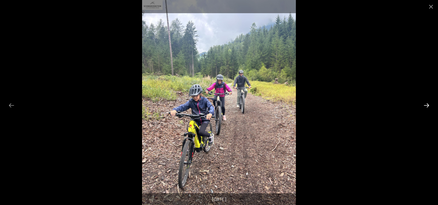
click at [426, 105] on button "Next slide" at bounding box center [427, 105] width 12 height 11
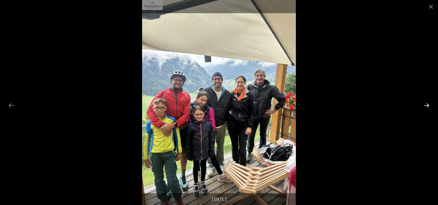
click at [426, 105] on button "Next slide" at bounding box center [427, 105] width 12 height 11
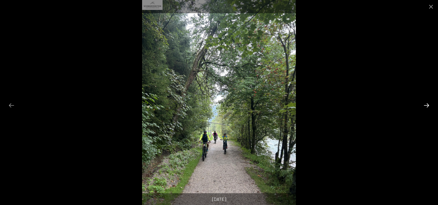
click at [426, 105] on button "Next slide" at bounding box center [427, 105] width 12 height 11
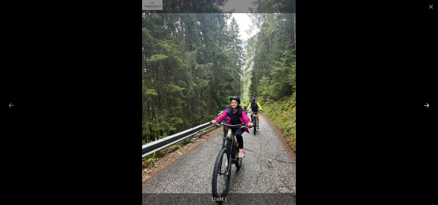
click at [426, 105] on button "Next slide" at bounding box center [427, 105] width 12 height 11
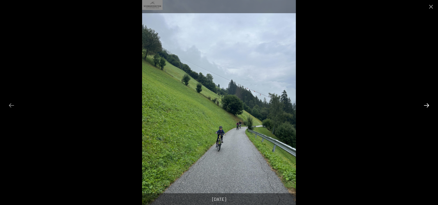
click at [426, 105] on button "Next slide" at bounding box center [427, 105] width 12 height 11
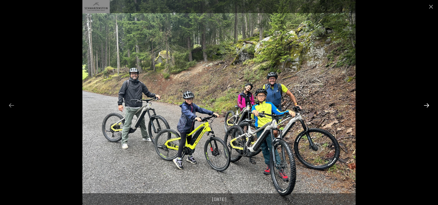
click at [426, 105] on button "Next slide" at bounding box center [427, 105] width 12 height 11
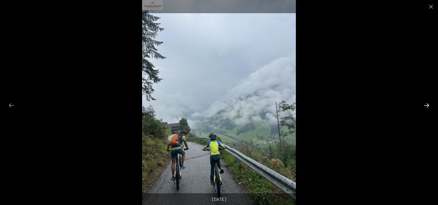
click at [426, 105] on button "Next slide" at bounding box center [427, 105] width 12 height 11
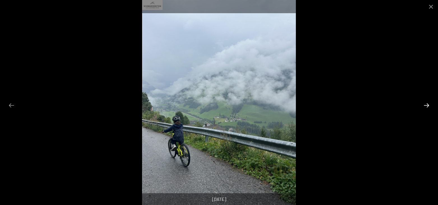
click at [426, 105] on button "Next slide" at bounding box center [427, 105] width 12 height 11
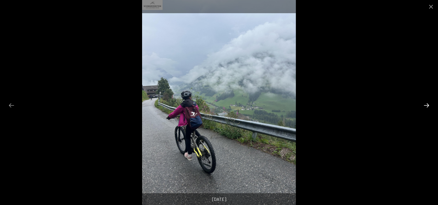
click at [426, 105] on button "Next slide" at bounding box center [427, 105] width 12 height 11
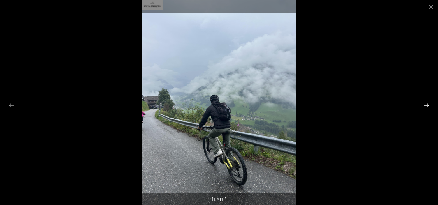
click at [426, 105] on button "Next slide" at bounding box center [427, 105] width 12 height 11
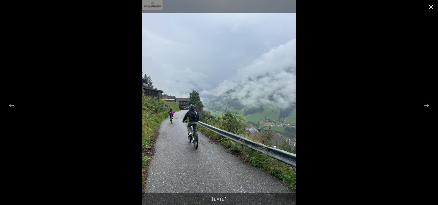
click at [429, 5] on button "Close gallery" at bounding box center [431, 6] width 14 height 13
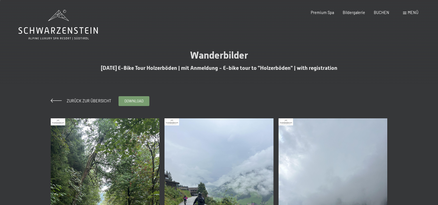
scroll to position [29, 0]
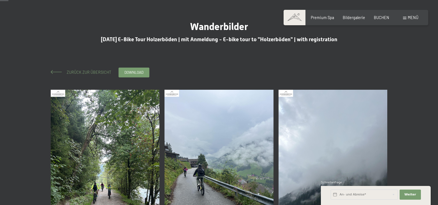
click at [77, 73] on span "Zurück zur Übersicht" at bounding box center [87, 72] width 49 height 5
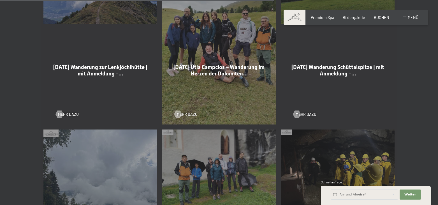
scroll to position [972, 0]
click at [308, 112] on span "Mehr dazu" at bounding box center [311, 115] width 21 height 6
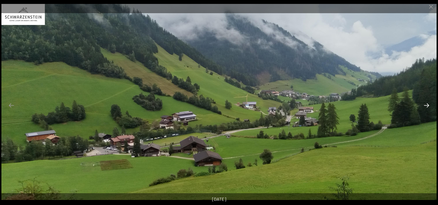
click at [425, 108] on button "Next slide" at bounding box center [427, 105] width 12 height 11
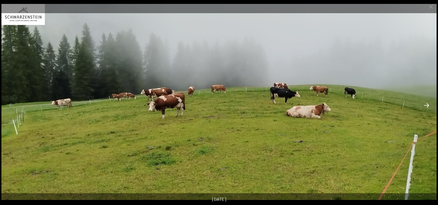
click at [425, 108] on button "Next slide" at bounding box center [427, 105] width 12 height 11
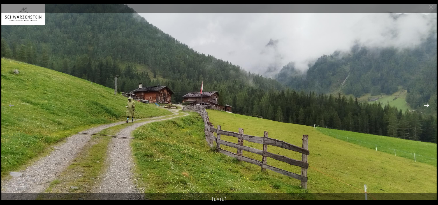
click at [425, 108] on button "Next slide" at bounding box center [427, 105] width 12 height 11
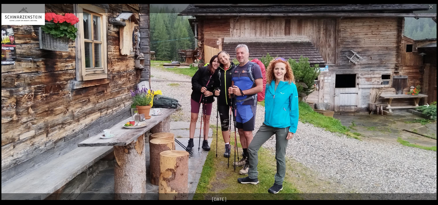
click at [425, 108] on button "Next slide" at bounding box center [427, 105] width 12 height 11
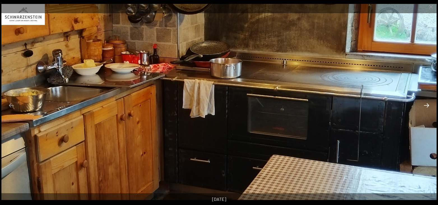
click at [425, 108] on button "Next slide" at bounding box center [427, 105] width 12 height 11
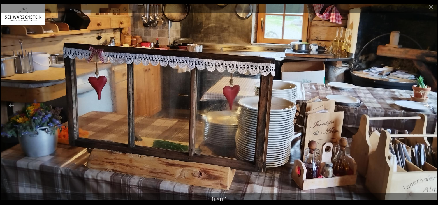
click at [425, 108] on button "Next slide" at bounding box center [427, 105] width 12 height 11
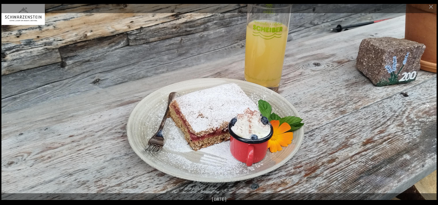
click at [425, 108] on button "Next slide" at bounding box center [427, 105] width 12 height 11
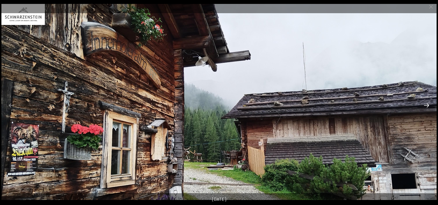
click at [425, 108] on button "Next slide" at bounding box center [427, 105] width 12 height 11
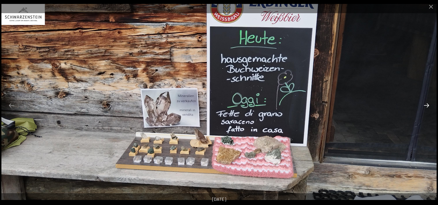
click at [425, 108] on button "Next slide" at bounding box center [427, 105] width 12 height 11
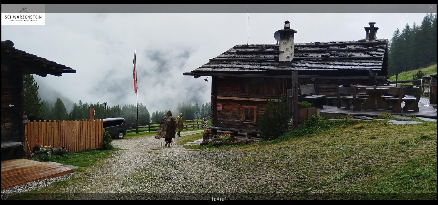
click at [425, 108] on button "Next slide" at bounding box center [427, 105] width 12 height 11
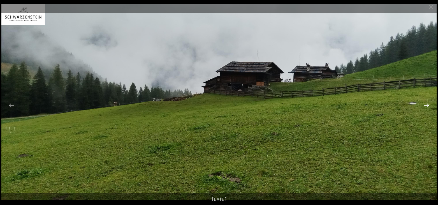
click at [425, 108] on button "Next slide" at bounding box center [427, 105] width 12 height 11
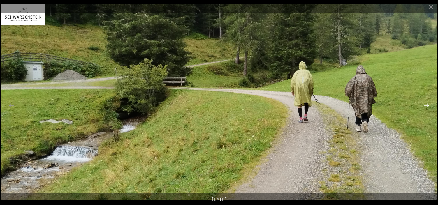
click at [424, 108] on button "Next slide" at bounding box center [427, 105] width 12 height 11
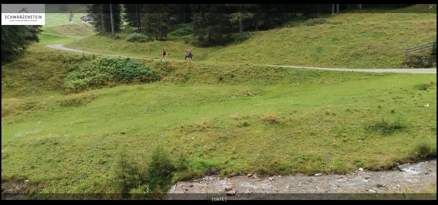
click at [424, 108] on button "Next slide" at bounding box center [427, 105] width 12 height 11
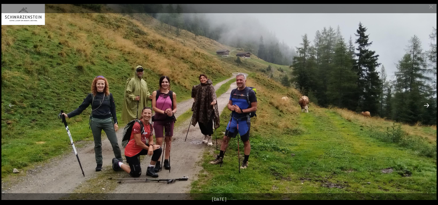
click at [425, 108] on button "Next slide" at bounding box center [427, 105] width 12 height 11
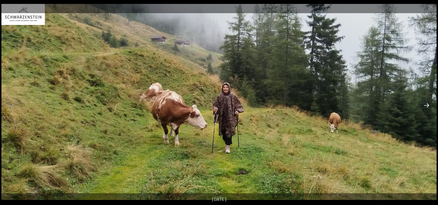
click at [425, 108] on button "Next slide" at bounding box center [427, 105] width 12 height 11
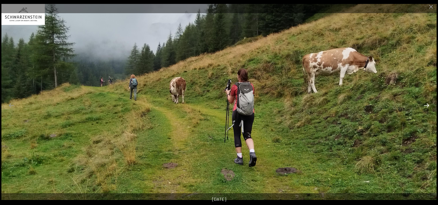
click at [425, 108] on button "Next slide" at bounding box center [427, 105] width 12 height 11
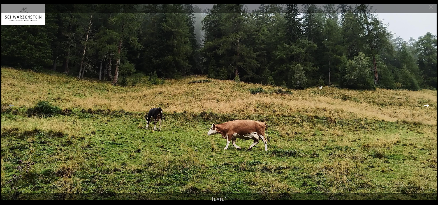
click at [425, 108] on button "Next slide" at bounding box center [427, 105] width 12 height 11
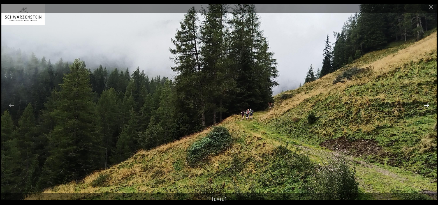
click at [425, 108] on button "Next slide" at bounding box center [427, 105] width 12 height 11
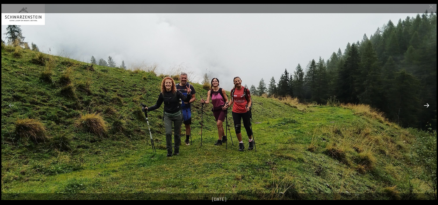
click at [425, 108] on button "Next slide" at bounding box center [427, 105] width 12 height 11
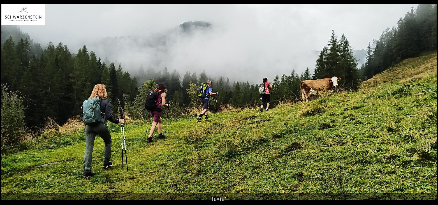
click at [425, 108] on button "Next slide" at bounding box center [430, 105] width 12 height 11
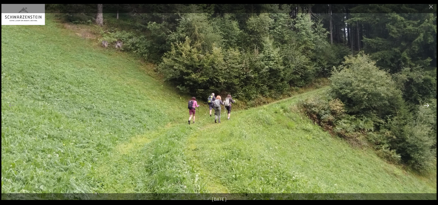
click at [425, 108] on button "Next slide" at bounding box center [427, 105] width 12 height 11
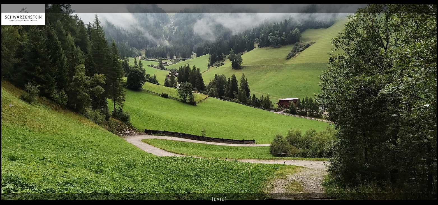
click at [425, 108] on button "Next slide" at bounding box center [427, 105] width 12 height 11
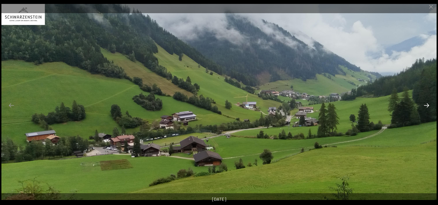
click at [425, 108] on button "Next slide" at bounding box center [427, 105] width 12 height 11
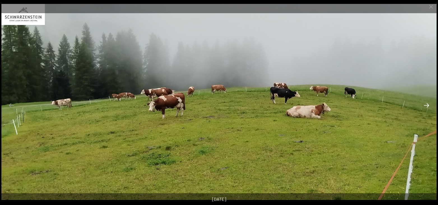
click at [427, 110] on button "Next slide" at bounding box center [427, 105] width 12 height 11
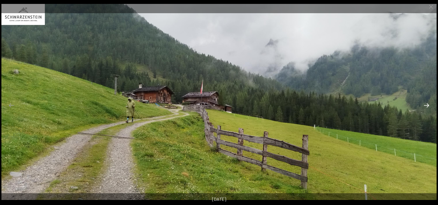
click at [427, 110] on button "Next slide" at bounding box center [427, 105] width 12 height 11
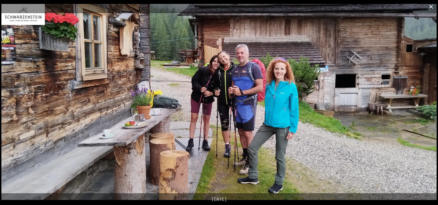
click at [433, 8] on button "Close gallery" at bounding box center [431, 6] width 14 height 13
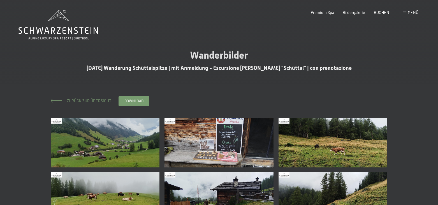
click at [88, 99] on span "Zurück zur Übersicht" at bounding box center [87, 100] width 49 height 5
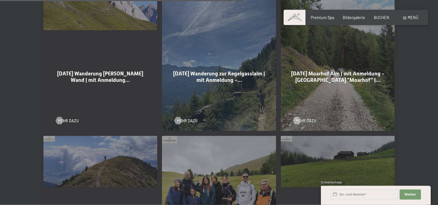
scroll to position [915, 0]
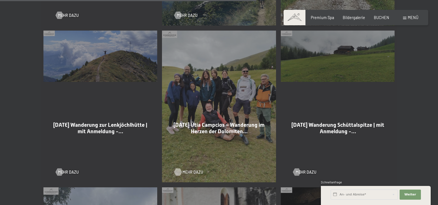
click at [184, 169] on span "Mehr dazu" at bounding box center [193, 172] width 21 height 6
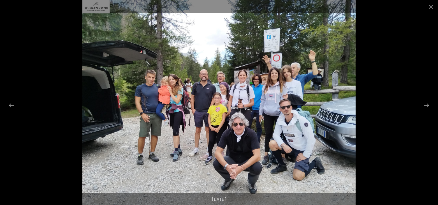
click at [430, 105] on button "Next slide" at bounding box center [427, 105] width 12 height 11
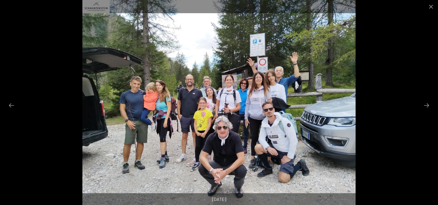
click at [430, 105] on button "Next slide" at bounding box center [427, 105] width 12 height 11
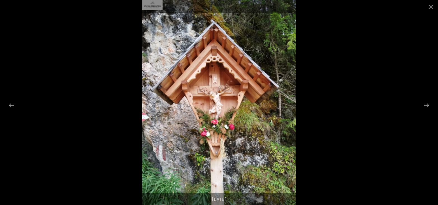
click at [430, 105] on button "Next slide" at bounding box center [427, 105] width 12 height 11
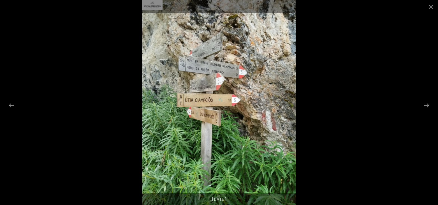
click at [430, 105] on button "Next slide" at bounding box center [427, 105] width 12 height 11
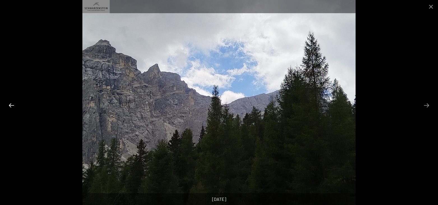
click at [6, 109] on button "Previous slide" at bounding box center [12, 105] width 12 height 11
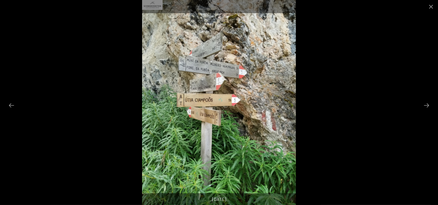
scroll to position [182, 0]
click at [427, 107] on button "Next slide" at bounding box center [427, 105] width 12 height 11
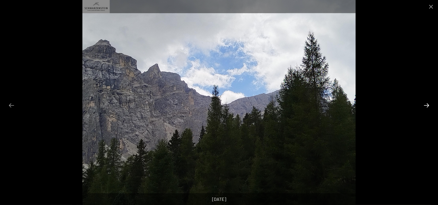
click at [427, 107] on button "Next slide" at bounding box center [427, 105] width 12 height 11
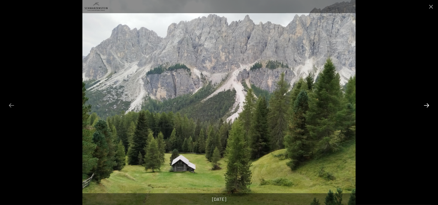
click at [427, 107] on button "Next slide" at bounding box center [427, 105] width 12 height 11
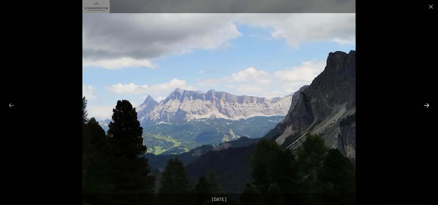
click at [427, 107] on button "Next slide" at bounding box center [427, 105] width 12 height 11
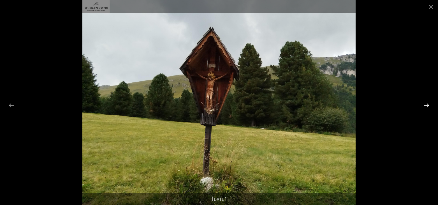
click at [427, 107] on button "Next slide" at bounding box center [427, 105] width 12 height 11
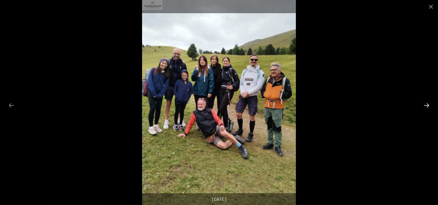
click at [427, 107] on button "Next slide" at bounding box center [427, 105] width 12 height 11
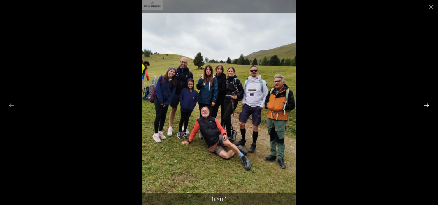
click at [427, 107] on button "Next slide" at bounding box center [427, 105] width 12 height 11
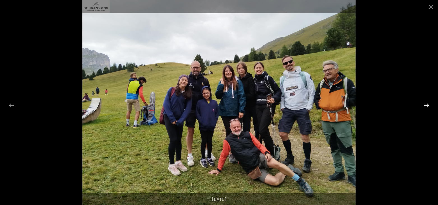
click at [427, 107] on button "Next slide" at bounding box center [427, 105] width 12 height 11
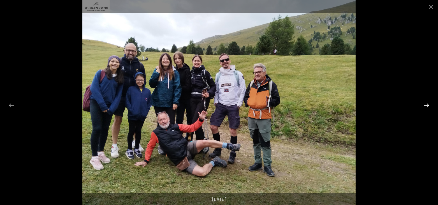
click at [427, 107] on button "Next slide" at bounding box center [427, 105] width 12 height 11
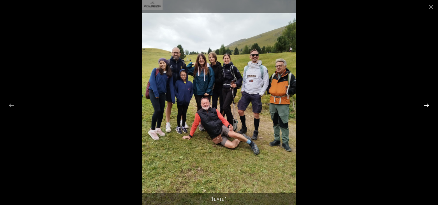
click at [427, 107] on button "Next slide" at bounding box center [427, 105] width 12 height 11
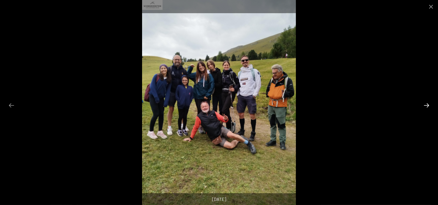
click at [427, 107] on button "Next slide" at bounding box center [427, 105] width 12 height 11
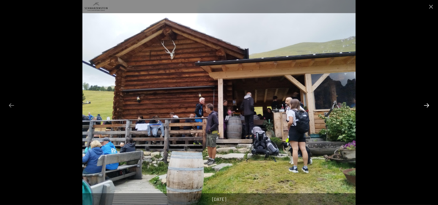
click at [427, 107] on button "Next slide" at bounding box center [427, 105] width 12 height 11
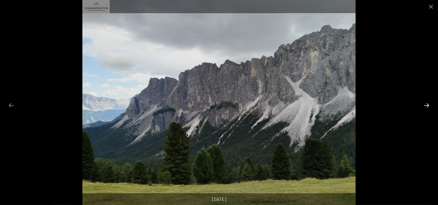
click at [427, 107] on button "Next slide" at bounding box center [427, 105] width 12 height 11
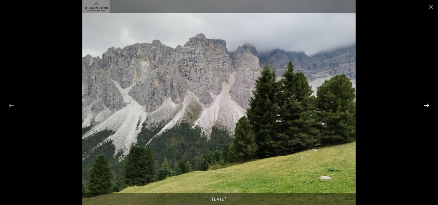
click at [427, 107] on button "Next slide" at bounding box center [427, 105] width 12 height 11
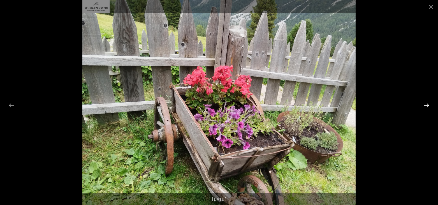
click at [427, 107] on button "Next slide" at bounding box center [427, 105] width 12 height 11
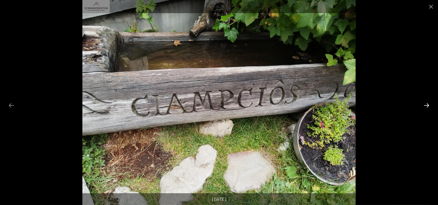
click at [427, 107] on button "Next slide" at bounding box center [427, 105] width 12 height 11
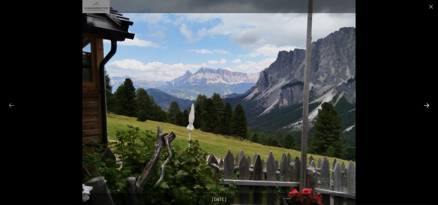
click at [427, 107] on button "Next slide" at bounding box center [427, 105] width 12 height 11
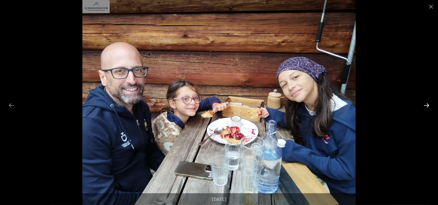
click at [427, 107] on button "Next slide" at bounding box center [427, 105] width 12 height 11
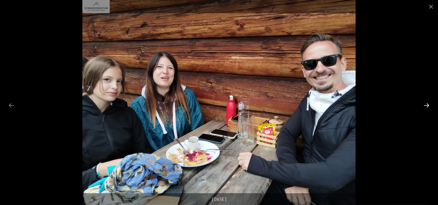
click at [427, 107] on button "Next slide" at bounding box center [427, 105] width 12 height 11
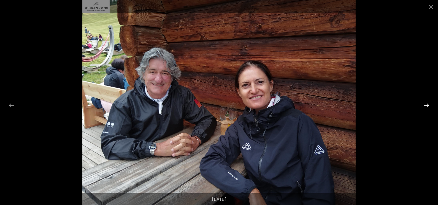
click at [427, 107] on button "Next slide" at bounding box center [427, 105] width 12 height 11
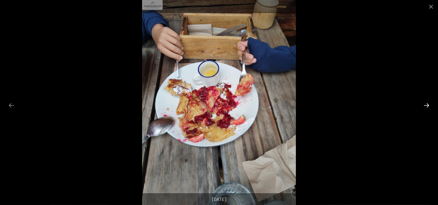
click at [427, 107] on button "Next slide" at bounding box center [427, 105] width 12 height 11
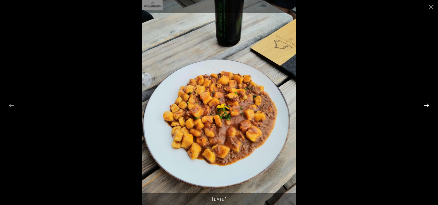
click at [427, 107] on button "Next slide" at bounding box center [427, 105] width 12 height 11
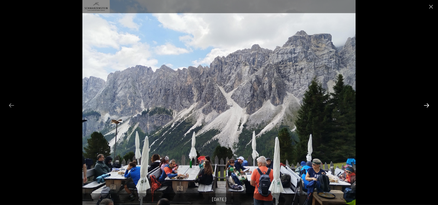
click at [427, 107] on button "Next slide" at bounding box center [427, 105] width 12 height 11
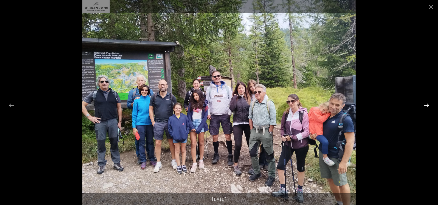
click at [427, 107] on button "Next slide" at bounding box center [427, 105] width 12 height 11
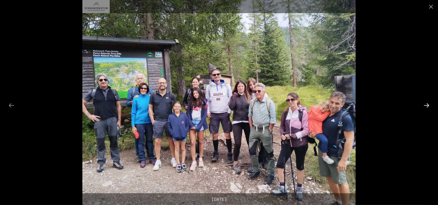
click at [427, 107] on button "Next slide" at bounding box center [427, 105] width 12 height 11
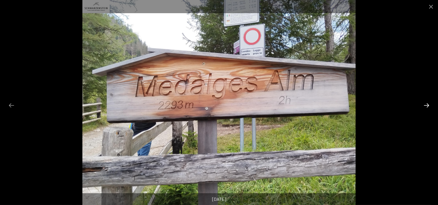
click at [427, 107] on button "Next slide" at bounding box center [427, 105] width 12 height 11
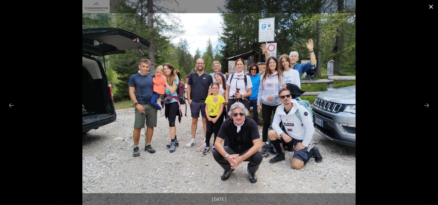
click at [428, 7] on button "Close gallery" at bounding box center [431, 6] width 14 height 13
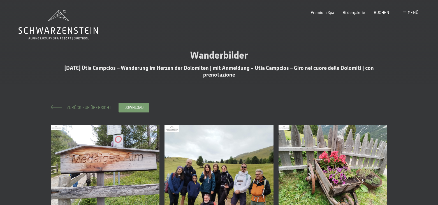
click at [80, 107] on span "Zurück zur Übersicht" at bounding box center [87, 107] width 49 height 5
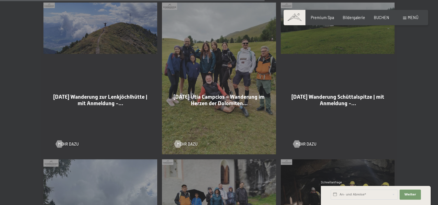
scroll to position [944, 0]
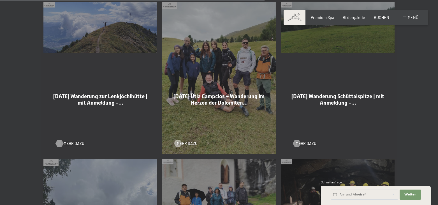
click at [61, 140] on div at bounding box center [59, 143] width 4 height 7
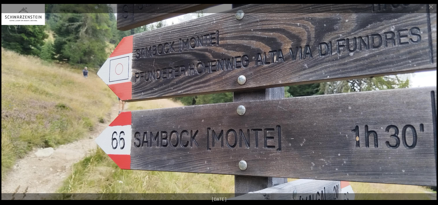
click at [427, 124] on img at bounding box center [218, 102] width 435 height 196
click at [432, 8] on button "Close gallery" at bounding box center [431, 6] width 14 height 13
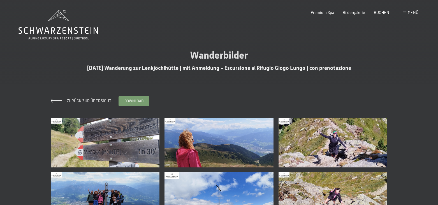
click at [124, 136] on img at bounding box center [105, 142] width 109 height 49
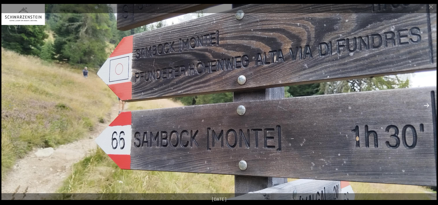
click at [426, 107] on button "Next slide" at bounding box center [427, 105] width 12 height 11
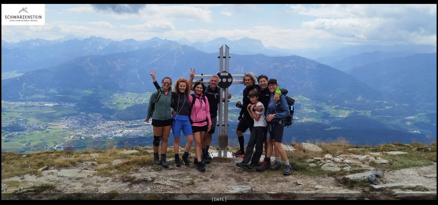
click at [426, 107] on button "Next slide" at bounding box center [430, 105] width 12 height 11
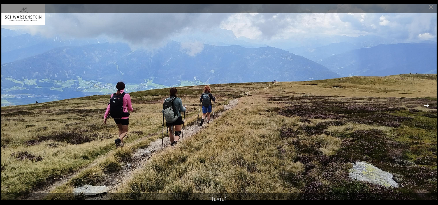
click at [426, 107] on button "Next slide" at bounding box center [427, 105] width 12 height 11
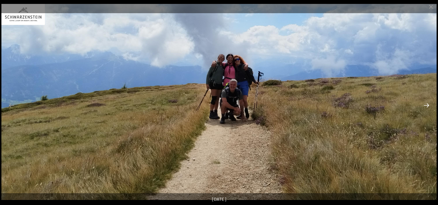
click at [426, 107] on button "Next slide" at bounding box center [427, 105] width 12 height 11
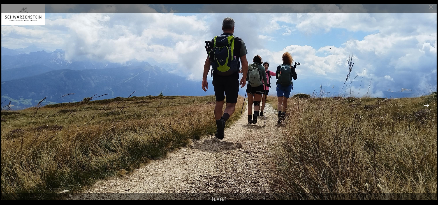
click at [426, 107] on button "Next slide" at bounding box center [427, 105] width 12 height 11
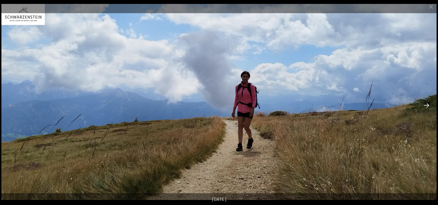
click at [426, 107] on button "Next slide" at bounding box center [427, 105] width 12 height 11
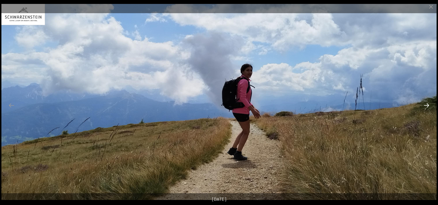
click at [426, 107] on button "Next slide" at bounding box center [427, 105] width 12 height 11
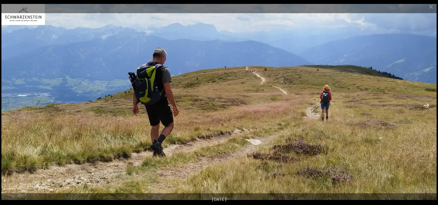
click at [426, 107] on button "Next slide" at bounding box center [427, 105] width 12 height 11
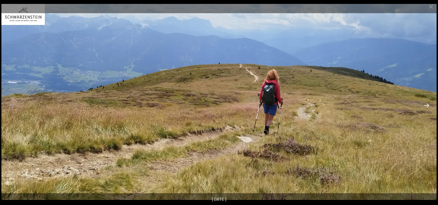
click at [426, 107] on button "Next slide" at bounding box center [427, 105] width 12 height 11
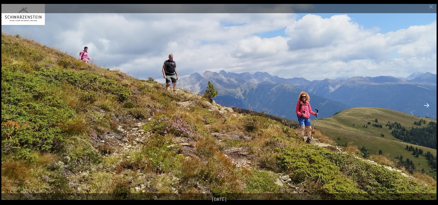
click at [426, 107] on button "Next slide" at bounding box center [427, 105] width 12 height 11
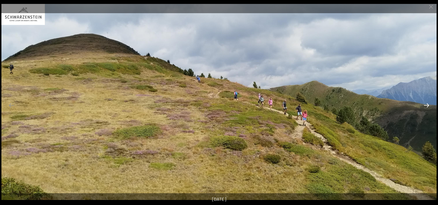
click at [426, 107] on button "Next slide" at bounding box center [427, 105] width 12 height 11
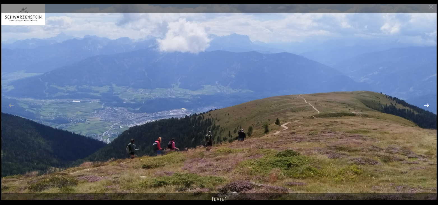
click at [426, 107] on button "Next slide" at bounding box center [427, 105] width 12 height 11
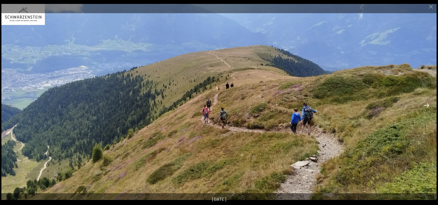
click at [426, 107] on button "Next slide" at bounding box center [427, 105] width 12 height 11
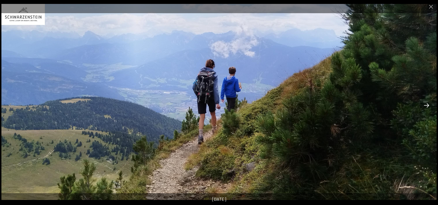
click at [426, 107] on button "Next slide" at bounding box center [427, 105] width 12 height 11
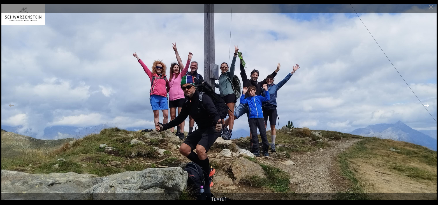
click at [426, 107] on button "Next slide" at bounding box center [427, 105] width 12 height 11
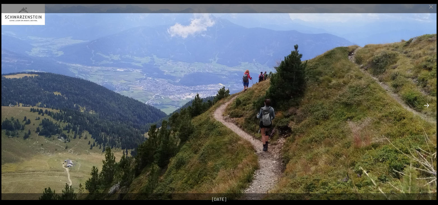
click at [426, 107] on button "Next slide" at bounding box center [427, 105] width 12 height 11
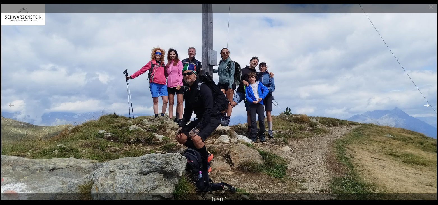
click at [426, 107] on button "Next slide" at bounding box center [427, 105] width 12 height 11
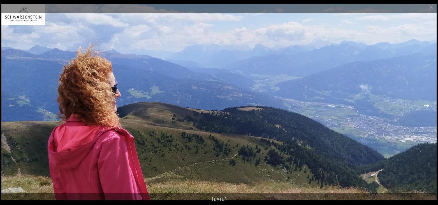
click at [426, 107] on button "Next slide" at bounding box center [427, 105] width 12 height 11
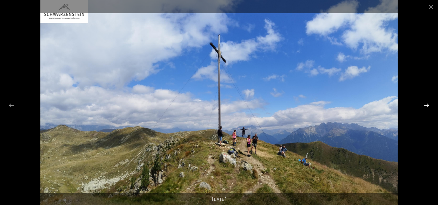
click at [426, 107] on button "Next slide" at bounding box center [427, 105] width 12 height 11
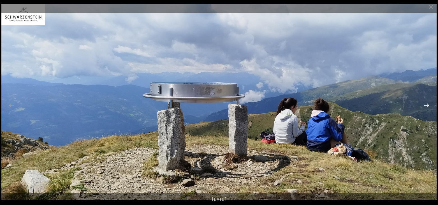
click at [426, 107] on button "Next slide" at bounding box center [427, 105] width 12 height 11
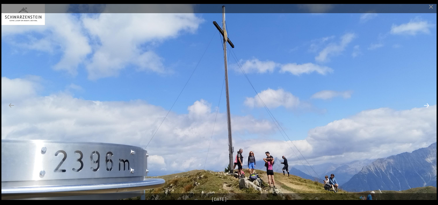
click at [426, 107] on button "Next slide" at bounding box center [427, 105] width 12 height 11
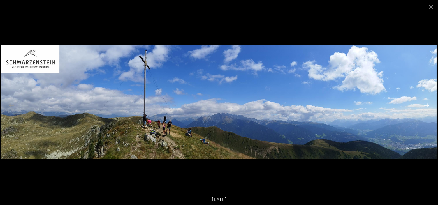
click at [426, 107] on button "Next slide" at bounding box center [427, 105] width 12 height 11
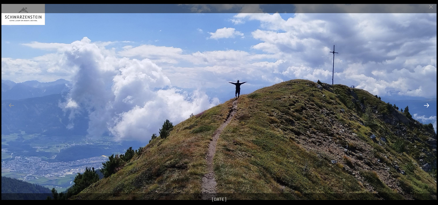
click at [426, 107] on button "Next slide" at bounding box center [427, 105] width 12 height 11
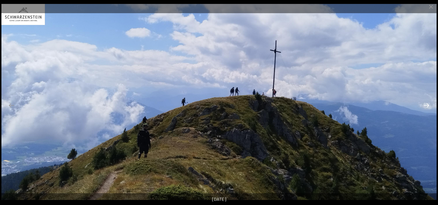
click at [426, 107] on button "Next slide" at bounding box center [427, 105] width 12 height 11
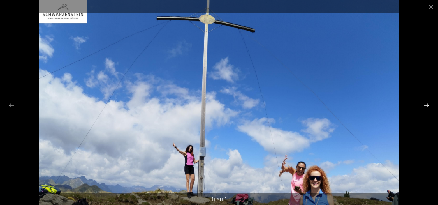
click at [426, 107] on button "Next slide" at bounding box center [427, 105] width 12 height 11
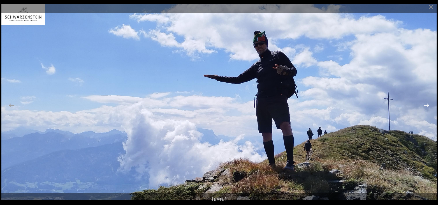
click at [426, 107] on button "Next slide" at bounding box center [427, 105] width 12 height 11
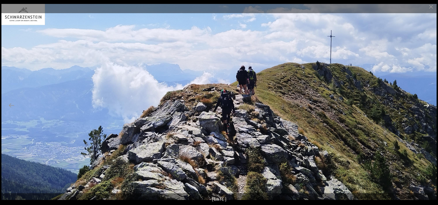
click at [426, 107] on button "Next slide" at bounding box center [427, 105] width 12 height 11
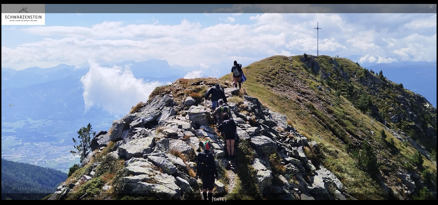
click at [426, 107] on button "Next slide" at bounding box center [427, 105] width 12 height 11
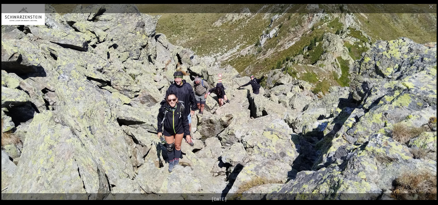
click at [426, 107] on button "Next slide" at bounding box center [427, 105] width 12 height 11
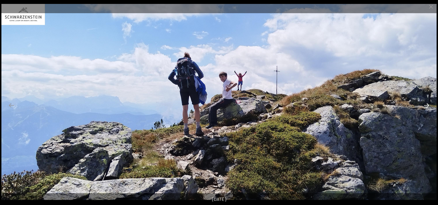
click at [426, 107] on button "Next slide" at bounding box center [427, 105] width 12 height 11
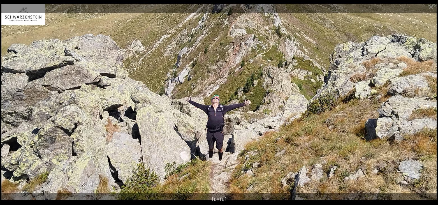
click at [426, 107] on button "Next slide" at bounding box center [427, 105] width 12 height 11
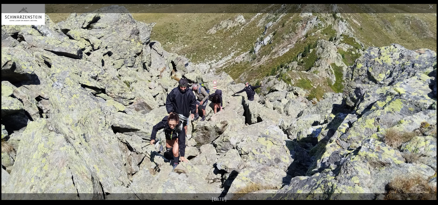
click at [426, 107] on button "Next slide" at bounding box center [427, 105] width 12 height 11
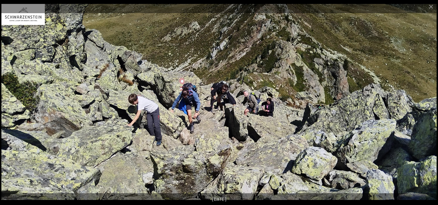
click at [426, 107] on button "Next slide" at bounding box center [427, 105] width 12 height 11
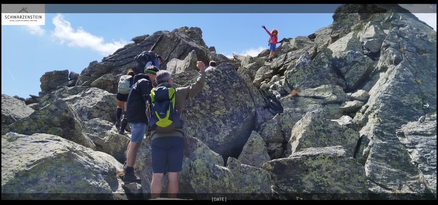
click at [426, 107] on button "Next slide" at bounding box center [427, 105] width 12 height 11
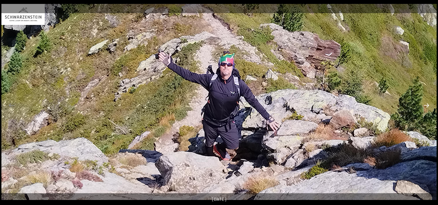
click at [426, 107] on button "Next slide" at bounding box center [427, 105] width 12 height 11
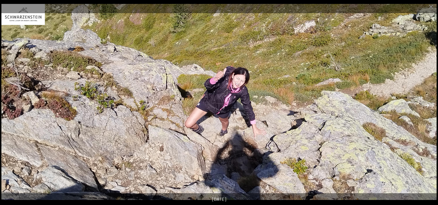
click at [426, 107] on button "Next slide" at bounding box center [427, 105] width 12 height 11
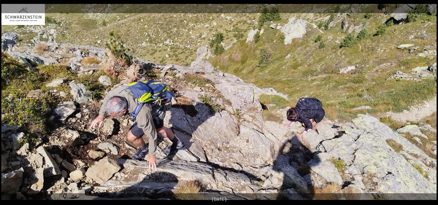
click at [426, 107] on button "Next slide" at bounding box center [427, 105] width 12 height 11
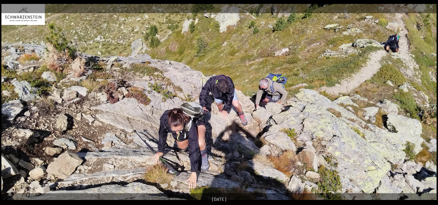
click at [426, 107] on button "Next slide" at bounding box center [427, 105] width 12 height 11
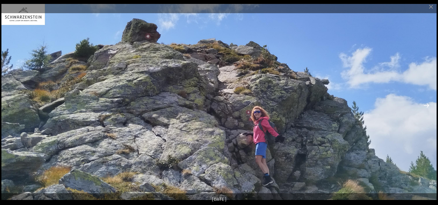
click at [426, 107] on button "Next slide" at bounding box center [427, 105] width 12 height 11
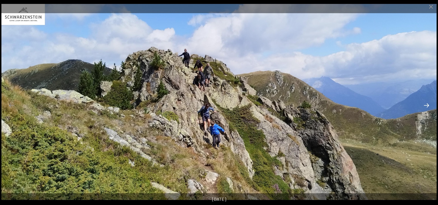
click at [426, 107] on button "Next slide" at bounding box center [427, 105] width 12 height 11
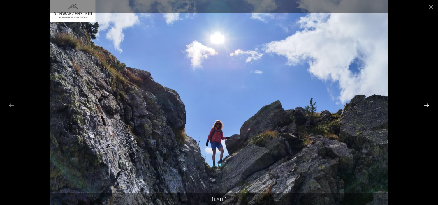
click at [426, 107] on button "Next slide" at bounding box center [427, 105] width 12 height 11
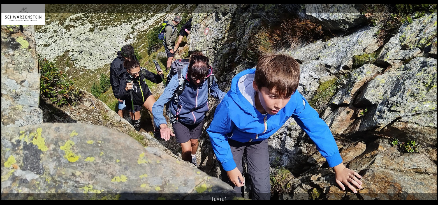
click at [426, 107] on button "Next slide" at bounding box center [427, 105] width 12 height 11
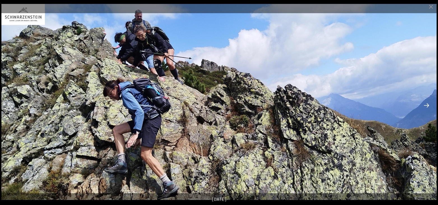
click at [426, 107] on button "Next slide" at bounding box center [427, 105] width 12 height 11
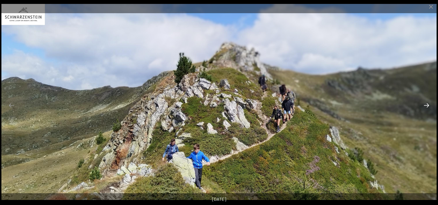
click at [426, 107] on button "Next slide" at bounding box center [427, 105] width 12 height 11
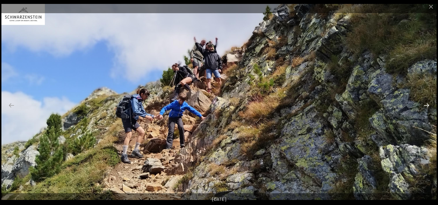
click at [426, 107] on button "Next slide" at bounding box center [427, 105] width 12 height 11
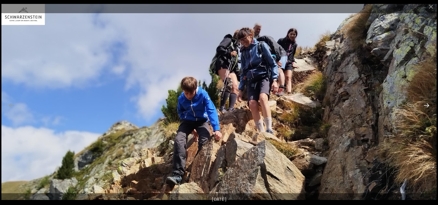
click at [426, 107] on button "Next slide" at bounding box center [427, 105] width 12 height 11
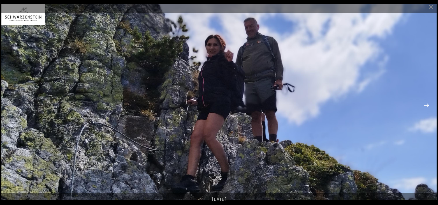
click at [426, 107] on button "Next slide" at bounding box center [427, 105] width 12 height 11
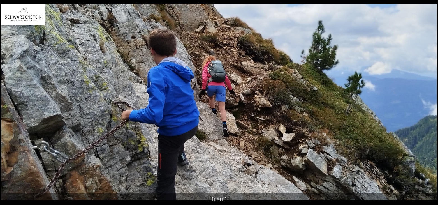
click at [426, 107] on button "Next slide" at bounding box center [430, 105] width 12 height 11
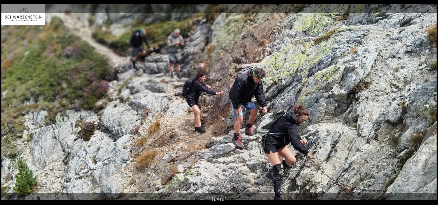
click at [426, 107] on button "Next slide" at bounding box center [427, 105] width 12 height 11
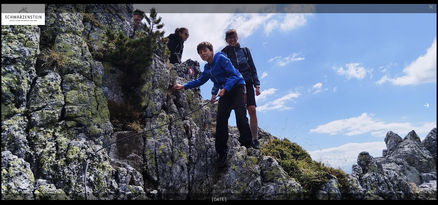
click at [426, 107] on button "Next slide" at bounding box center [427, 105] width 12 height 11
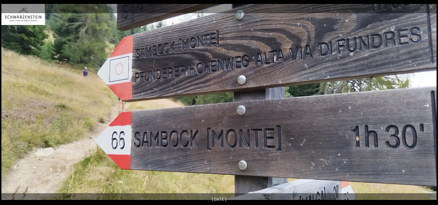
click at [426, 107] on button "Next slide" at bounding box center [427, 105] width 12 height 11
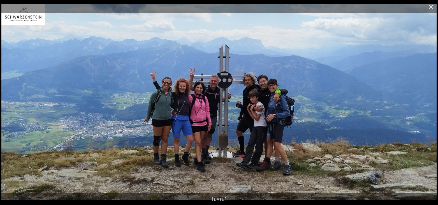
click at [432, 7] on button "Close gallery" at bounding box center [431, 6] width 14 height 13
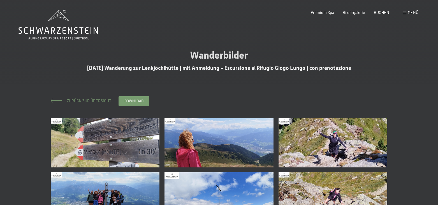
click at [86, 101] on span "Zurück zur Übersicht" at bounding box center [87, 100] width 49 height 5
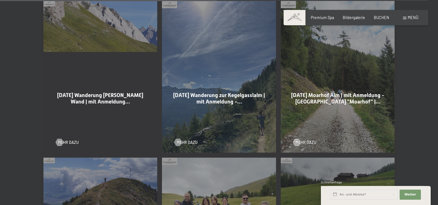
scroll to position [772, 0]
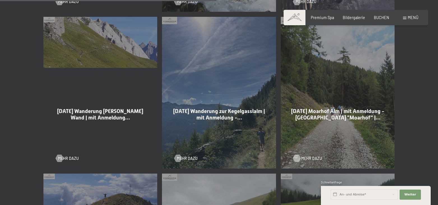
click at [304, 156] on span "Mehr dazu" at bounding box center [311, 159] width 21 height 6
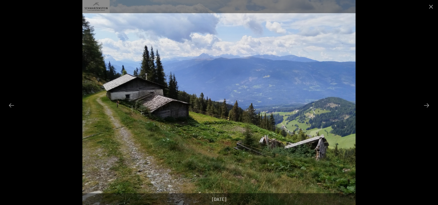
click at [426, 108] on button "Next slide" at bounding box center [427, 105] width 12 height 11
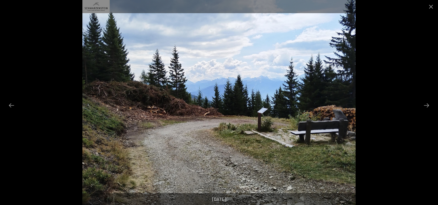
click at [426, 108] on button "Next slide" at bounding box center [427, 105] width 12 height 11
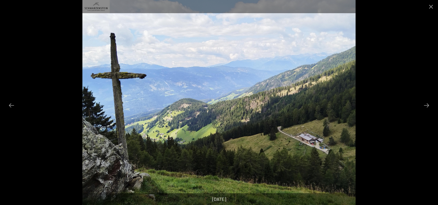
click at [426, 108] on button "Next slide" at bounding box center [427, 105] width 12 height 11
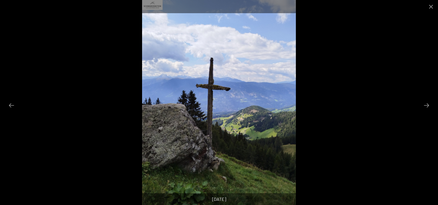
click at [426, 108] on button "Next slide" at bounding box center [427, 105] width 12 height 11
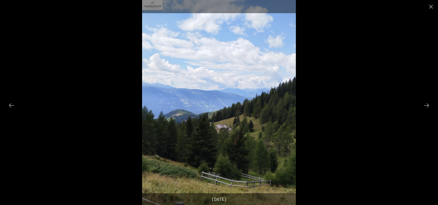
click at [426, 108] on button "Next slide" at bounding box center [427, 105] width 12 height 11
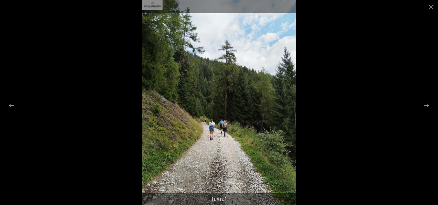
click at [426, 108] on button "Next slide" at bounding box center [427, 105] width 12 height 11
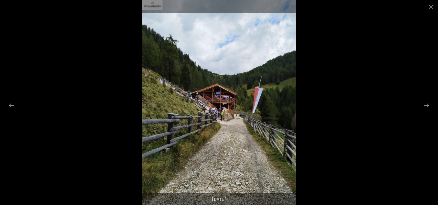
click at [426, 108] on button "Next slide" at bounding box center [427, 105] width 12 height 11
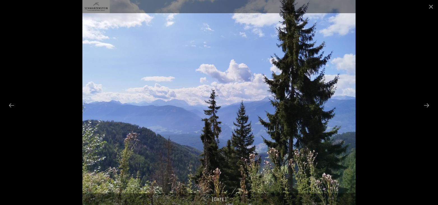
click at [426, 108] on button "Next slide" at bounding box center [427, 105] width 12 height 11
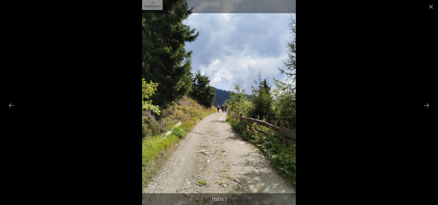
click at [426, 108] on button "Next slide" at bounding box center [427, 105] width 12 height 11
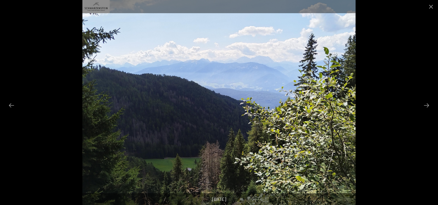
click at [426, 108] on button "Next slide" at bounding box center [427, 105] width 12 height 11
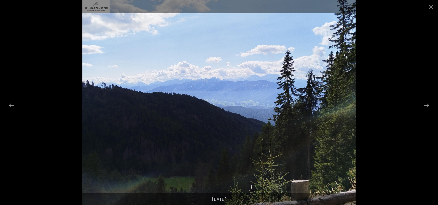
click at [426, 108] on button "Next slide" at bounding box center [427, 105] width 12 height 11
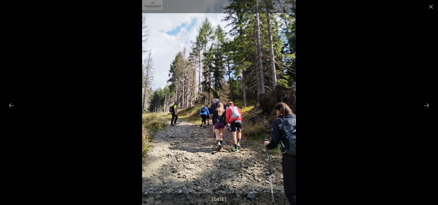
click at [426, 108] on button "Next slide" at bounding box center [427, 105] width 12 height 11
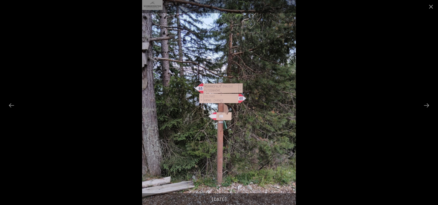
click at [426, 108] on button "Next slide" at bounding box center [427, 105] width 12 height 11
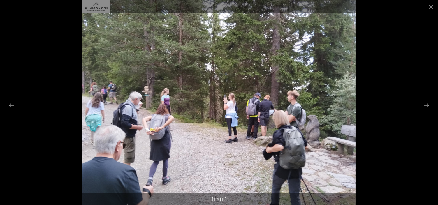
click at [426, 108] on button "Next slide" at bounding box center [427, 105] width 12 height 11
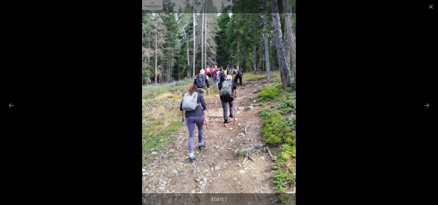
click at [426, 108] on button "Next slide" at bounding box center [427, 105] width 12 height 11
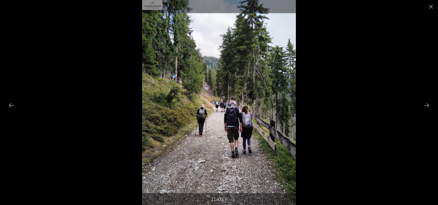
click at [426, 108] on button "Next slide" at bounding box center [427, 105] width 12 height 11
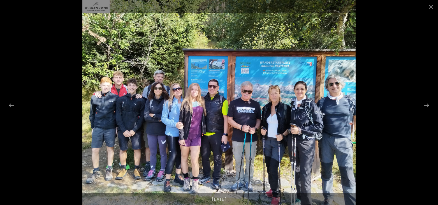
click at [426, 108] on button "Next slide" at bounding box center [427, 105] width 12 height 11
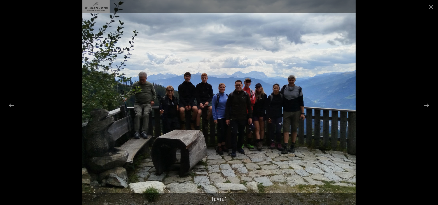
click at [426, 108] on button "Next slide" at bounding box center [427, 105] width 12 height 11
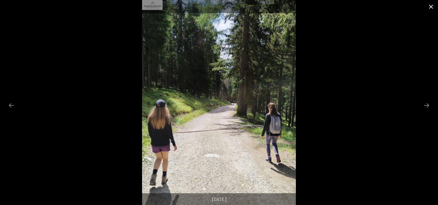
click at [438, 5] on button "Close gallery" at bounding box center [431, 6] width 14 height 13
